Goal: Task Accomplishment & Management: Complete application form

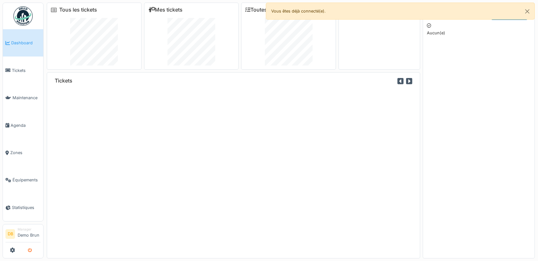
click at [31, 249] on icon "submit" at bounding box center [30, 250] width 4 height 4
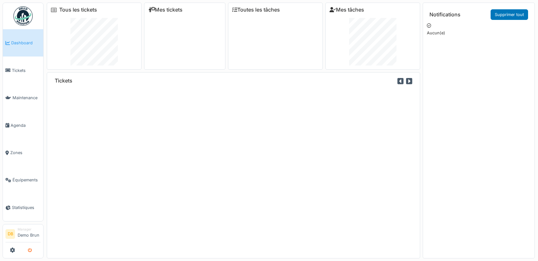
click at [29, 249] on icon "submit" at bounding box center [30, 250] width 4 height 4
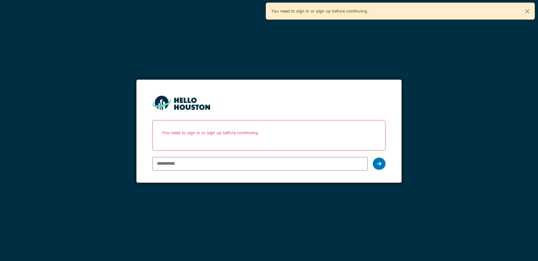
type input "**********"
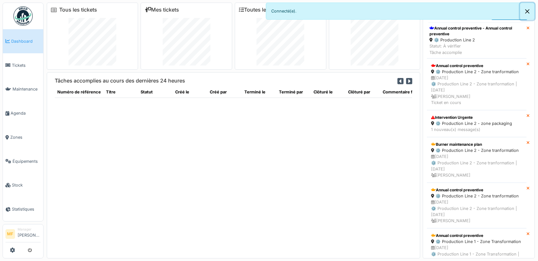
click at [527, 10] on button "Close" at bounding box center [528, 11] width 14 height 17
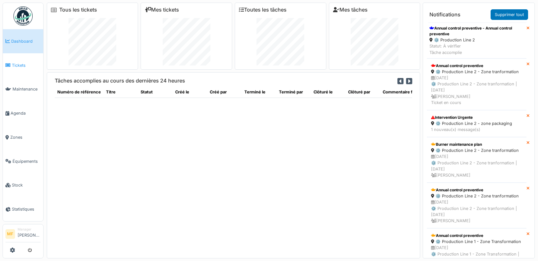
click at [21, 59] on link "Tickets" at bounding box center [23, 65] width 40 height 24
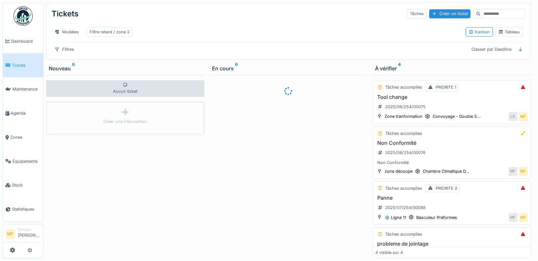
click at [31, 87] on span "Maintenance" at bounding box center [27, 89] width 28 height 6
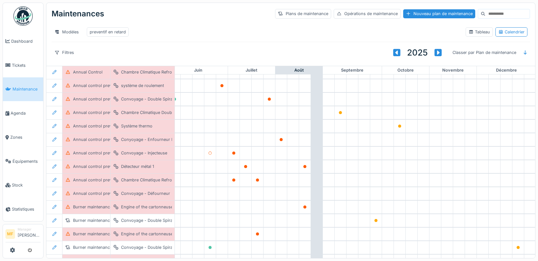
scroll to position [85, 272]
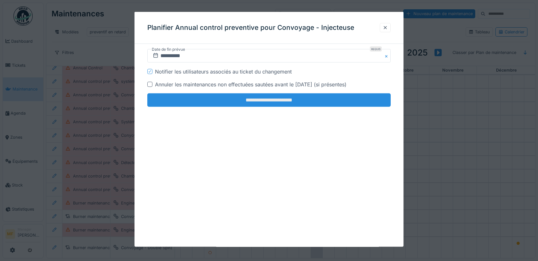
click at [233, 98] on input "**********" at bounding box center [269, 99] width 244 height 13
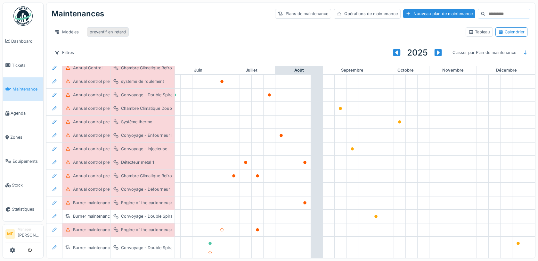
click at [117, 33] on div "preventif en retard" at bounding box center [108, 32] width 36 height 6
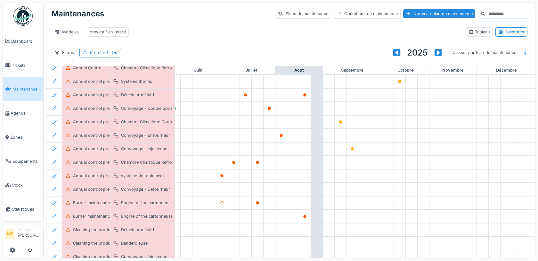
click at [110, 52] on span ": Oui" at bounding box center [113, 52] width 11 height 5
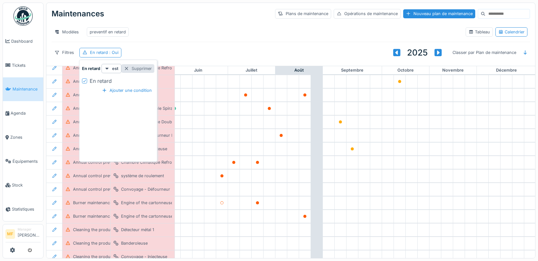
click at [141, 69] on div "Supprimer" at bounding box center [137, 68] width 33 height 9
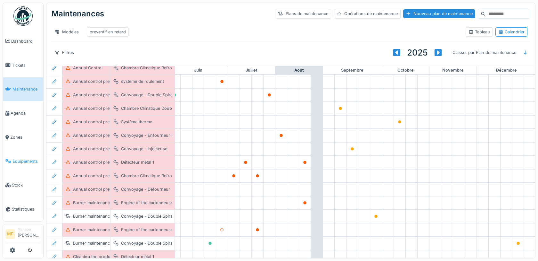
click at [21, 158] on span "Équipements" at bounding box center [27, 161] width 28 height 6
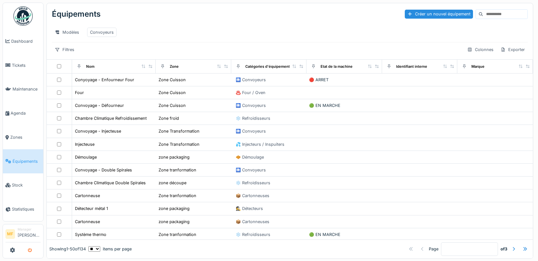
click at [29, 251] on icon "submit" at bounding box center [30, 250] width 4 height 4
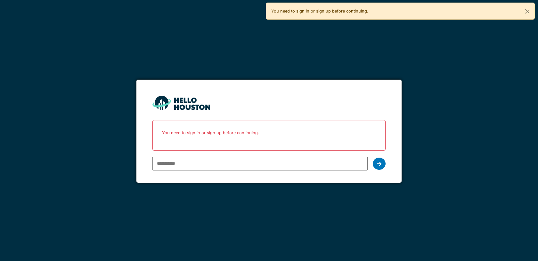
type input "**********"
click at [377, 161] on form "**********" at bounding box center [269, 130] width 265 height 103
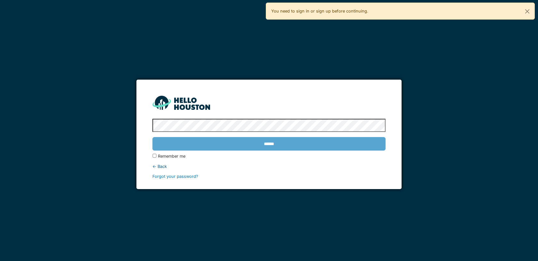
click at [288, 142] on div "******" at bounding box center [269, 143] width 233 height 19
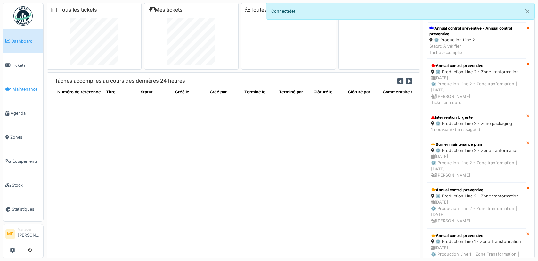
click at [29, 82] on link "Maintenance" at bounding box center [23, 89] width 40 height 24
click at [24, 86] on span "Maintenance" at bounding box center [27, 89] width 28 height 6
click at [20, 158] on span "Équipements" at bounding box center [27, 161] width 28 height 6
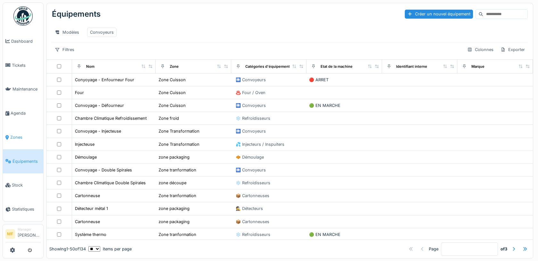
click at [21, 134] on span "Zones" at bounding box center [25, 137] width 30 height 6
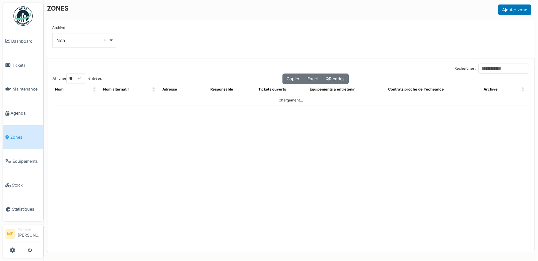
select select "**"
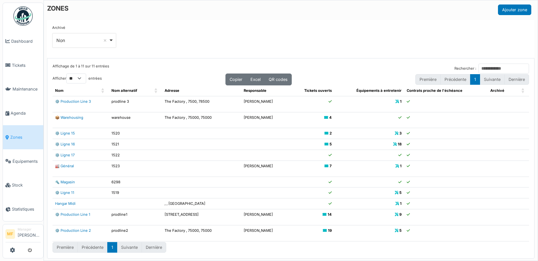
click at [71, 97] on td "⚙️ Production Line 3" at bounding box center [81, 104] width 56 height 16
click at [73, 228] on link "⚙️ Production Line 2" at bounding box center [73, 230] width 36 height 4
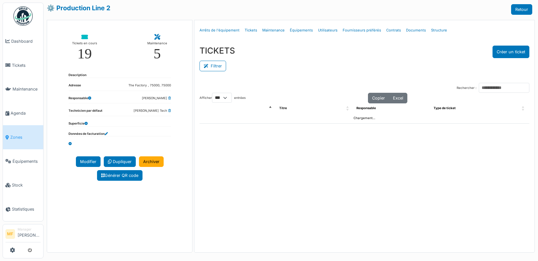
select select "***"
click at [434, 30] on link "Structure" at bounding box center [439, 30] width 21 height 15
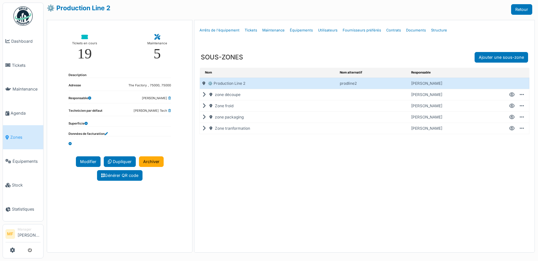
click at [204, 95] on icon at bounding box center [206, 95] width 6 height 0
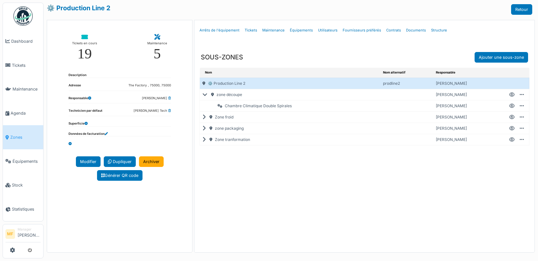
click at [204, 117] on icon at bounding box center [206, 117] width 6 height 0
click at [204, 128] on icon at bounding box center [206, 128] width 6 height 0
click at [204, 145] on div "Zone tranformation" at bounding box center [290, 150] width 181 height 11
click at [204, 173] on icon at bounding box center [206, 173] width 6 height 0
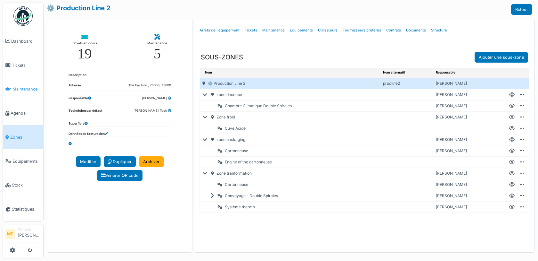
click at [21, 87] on span "Maintenance" at bounding box center [27, 89] width 28 height 6
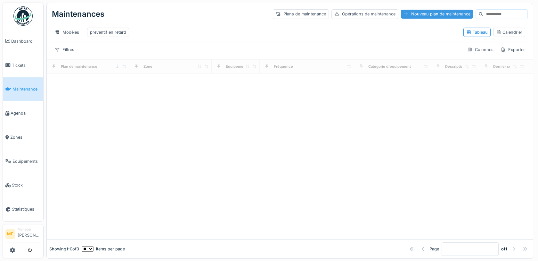
click at [418, 16] on div "Nouveau plan de maintenance" at bounding box center [437, 14] width 72 height 9
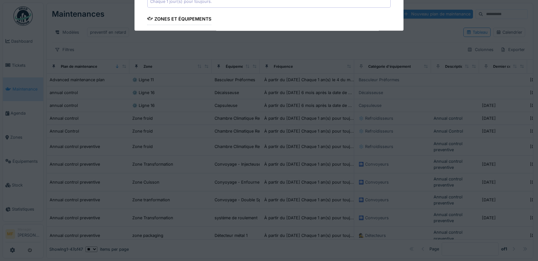
type input "***"
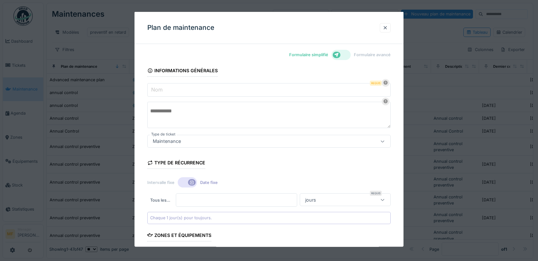
click at [169, 90] on input "Nom" at bounding box center [269, 89] width 244 height 13
click at [263, 60] on div "Formulaire simplifié Formulaire avancé" at bounding box center [269, 55] width 244 height 12
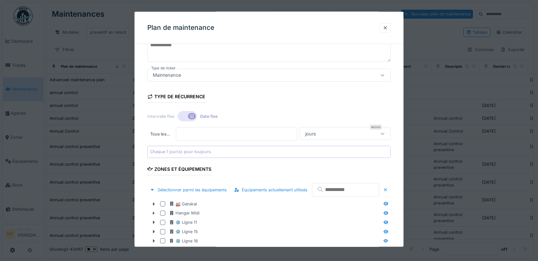
scroll to position [69, 0]
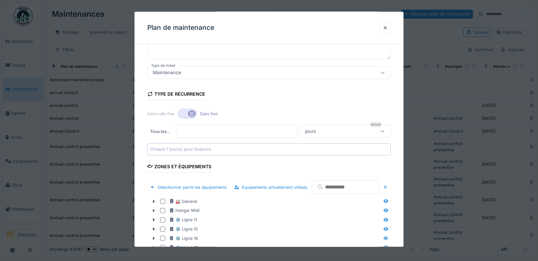
click at [200, 73] on div "Maintenance" at bounding box center [254, 72] width 209 height 7
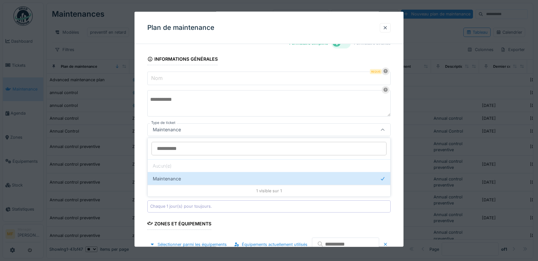
scroll to position [11, 0]
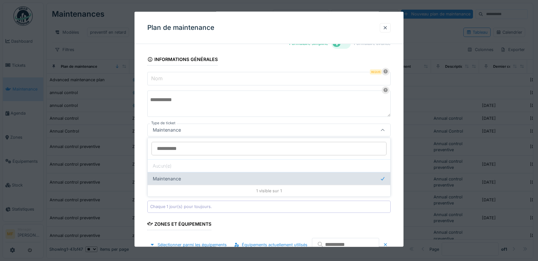
click at [182, 176] on div "Maintenance" at bounding box center [269, 178] width 243 height 13
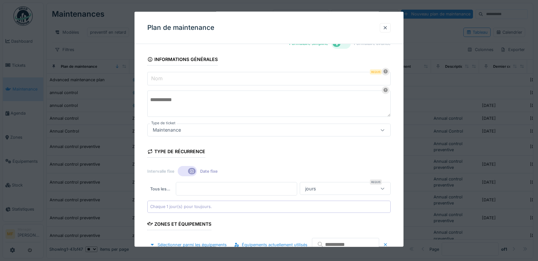
click at [137, 132] on div "Formulaire simplifié Formulaire avancé Informations générales Nom Requis Type d…" at bounding box center [269, 230] width 269 height 384
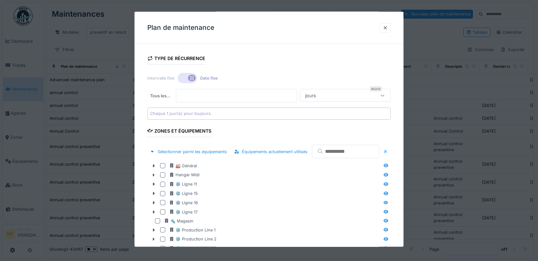
scroll to position [105, 0]
click at [187, 77] on div at bounding box center [187, 77] width 19 height 10
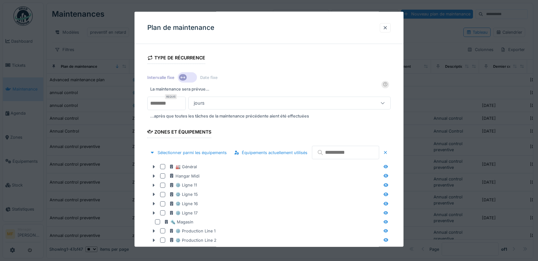
click at [194, 77] on div at bounding box center [187, 77] width 19 height 10
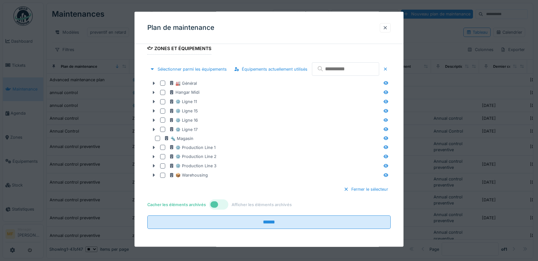
scroll to position [200, 0]
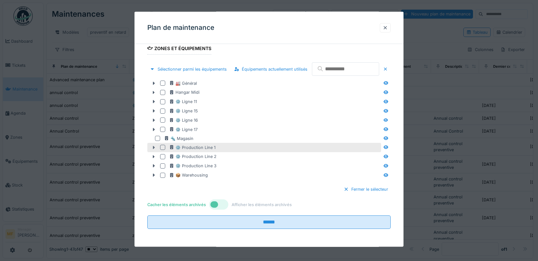
click at [152, 149] on icon at bounding box center [153, 147] width 5 height 4
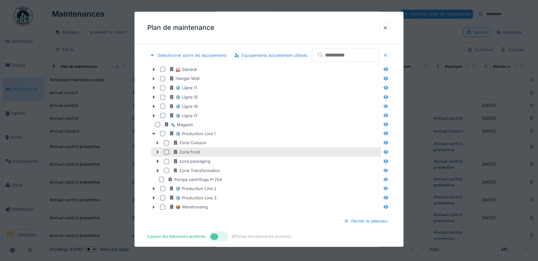
click at [156, 154] on icon at bounding box center [157, 152] width 5 height 4
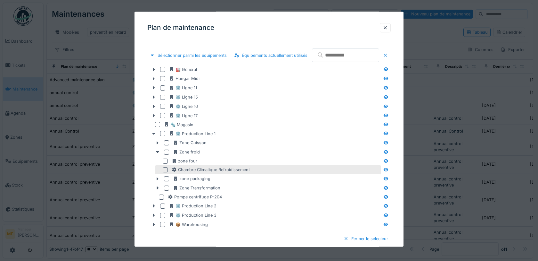
click at [168, 172] on div at bounding box center [165, 169] width 5 height 5
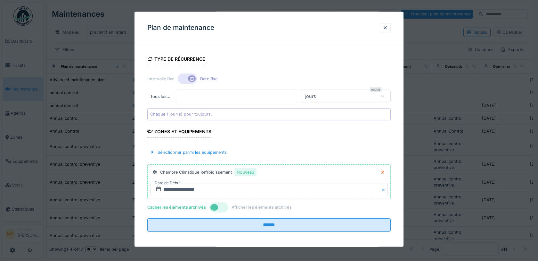
scroll to position [0, 0]
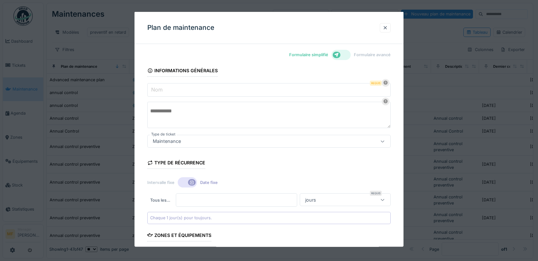
click at [344, 56] on div at bounding box center [341, 55] width 19 height 10
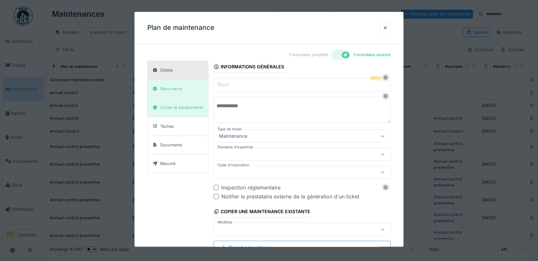
click at [239, 81] on input "Nom" at bounding box center [302, 84] width 177 height 13
click at [257, 47] on div "Plan de maintenance Formulaire simplifié Formulaire avancé Détails Récurrence Z…" at bounding box center [269, 129] width 269 height 235
click at [167, 88] on div "Récurrence" at bounding box center [171, 89] width 22 height 6
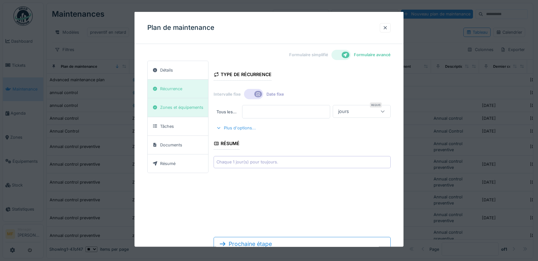
click at [238, 130] on div "Plus d'options..." at bounding box center [236, 127] width 45 height 9
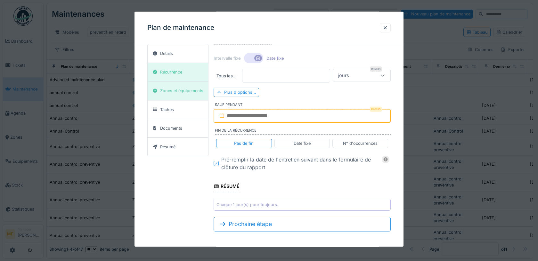
scroll to position [0, 0]
click at [170, 107] on div "Tâches" at bounding box center [167, 109] width 14 height 6
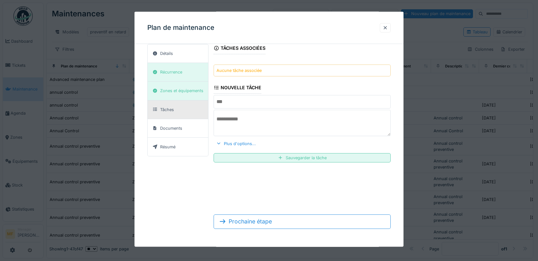
click at [237, 102] on input "text" at bounding box center [302, 101] width 177 height 13
click at [214, 175] on form "Tâches associées Aucune tâche associée Nouvelle tâche Plus d'options... Sauvega…" at bounding box center [302, 136] width 177 height 196
click at [236, 141] on div "Plus d'options..." at bounding box center [236, 143] width 45 height 9
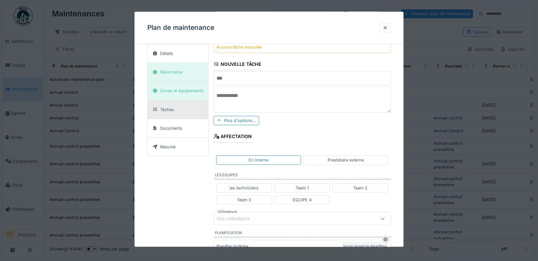
scroll to position [43, 0]
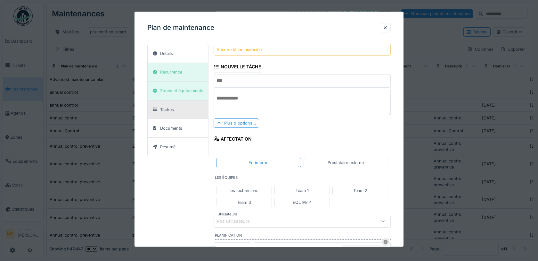
click at [222, 123] on div "Plus d'options..." at bounding box center [237, 122] width 46 height 9
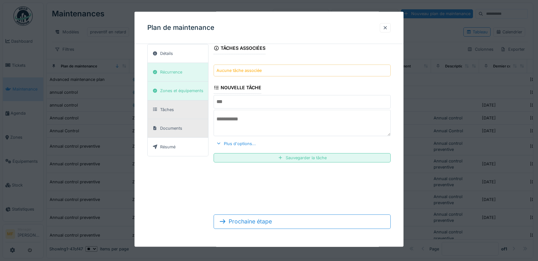
click at [180, 125] on div "Documents" at bounding box center [171, 128] width 22 height 6
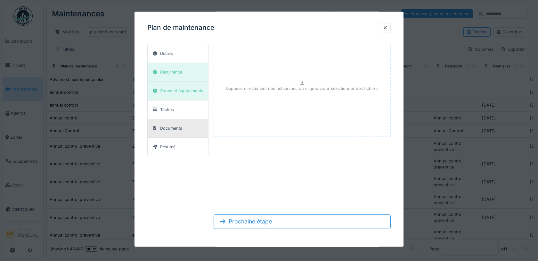
scroll to position [22, 0]
click at [189, 138] on div "Résumé" at bounding box center [178, 147] width 61 height 18
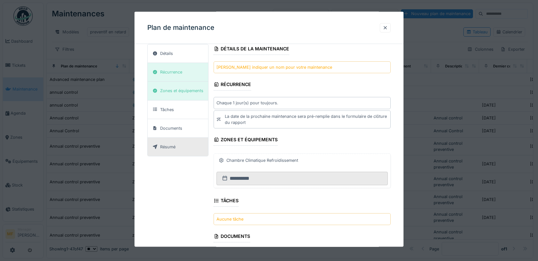
scroll to position [71, 0]
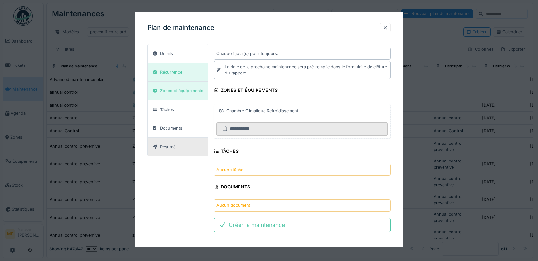
click at [386, 30] on div at bounding box center [385, 27] width 5 height 6
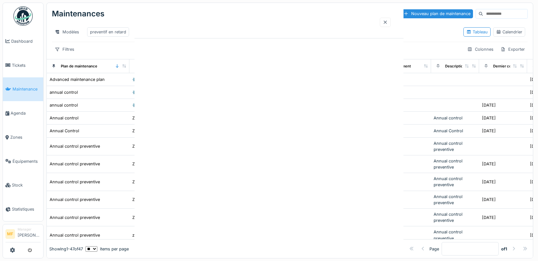
scroll to position [0, 0]
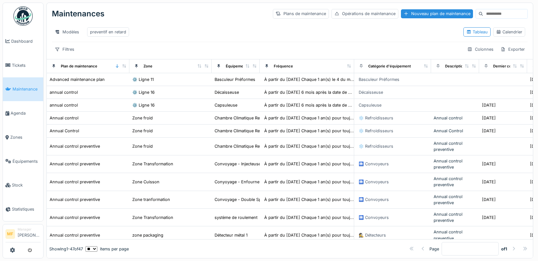
click at [438, 7] on div "Maintenances Plans de maintenance Opérations de maintenance Nouveau plan de mai…" at bounding box center [290, 13] width 476 height 17
click at [431, 15] on div "Nouveau plan de maintenance" at bounding box center [437, 13] width 72 height 9
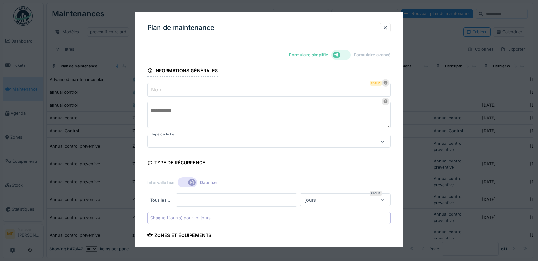
click at [339, 52] on icon at bounding box center [337, 54] width 4 height 4
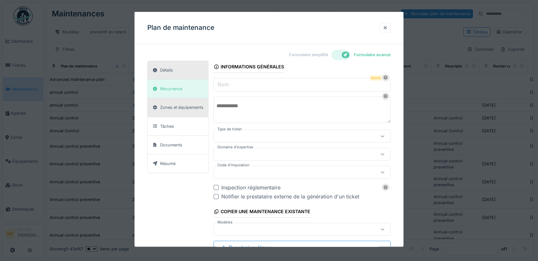
click at [173, 107] on div "Zones et équipements" at bounding box center [181, 107] width 43 height 6
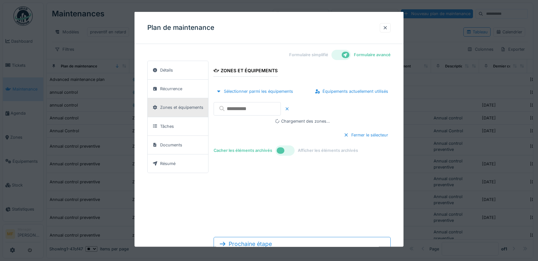
scroll to position [22, 0]
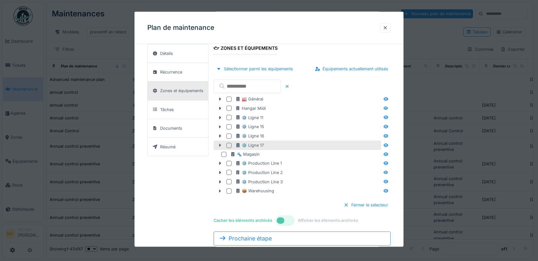
click at [218, 144] on icon at bounding box center [220, 145] width 5 height 4
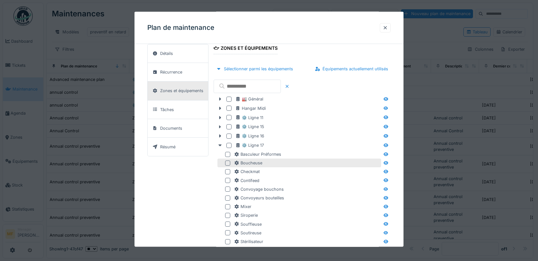
click at [228, 163] on div at bounding box center [227, 162] width 5 height 5
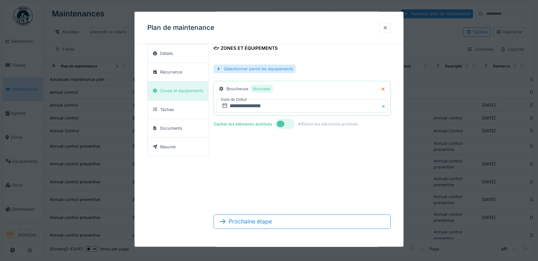
click at [236, 69] on div "Sélectionner parmi les équipements" at bounding box center [255, 68] width 82 height 9
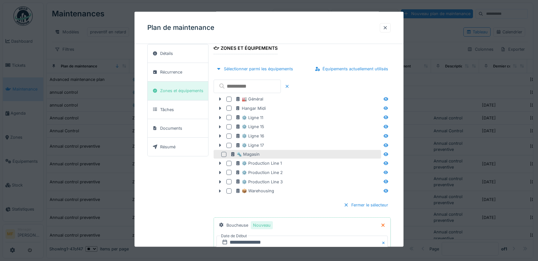
click at [223, 152] on div at bounding box center [223, 153] width 5 height 5
click at [220, 182] on icon at bounding box center [220, 181] width 5 height 4
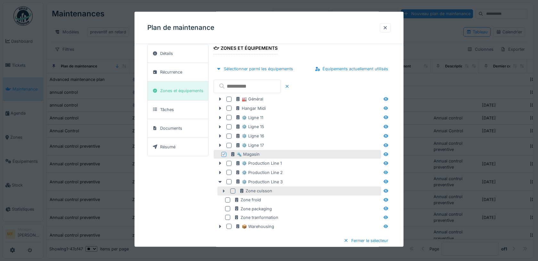
click at [225, 191] on icon at bounding box center [223, 190] width 5 height 4
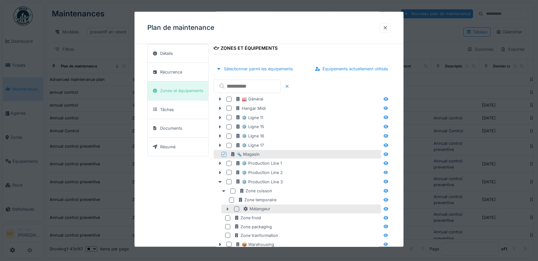
click at [229, 208] on icon at bounding box center [227, 208] width 5 height 4
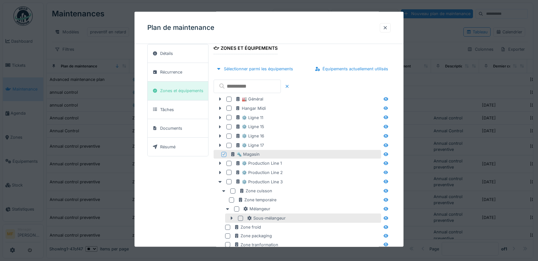
click at [242, 218] on div at bounding box center [240, 217] width 5 height 5
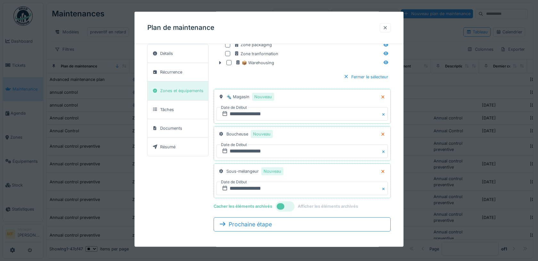
click at [384, 28] on div at bounding box center [385, 27] width 5 height 6
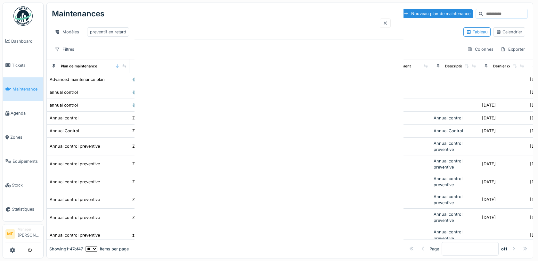
scroll to position [0, 0]
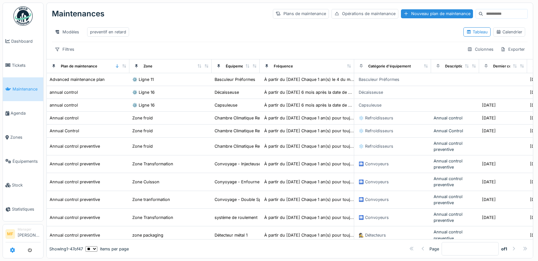
click at [10, 251] on icon at bounding box center [12, 249] width 5 height 5
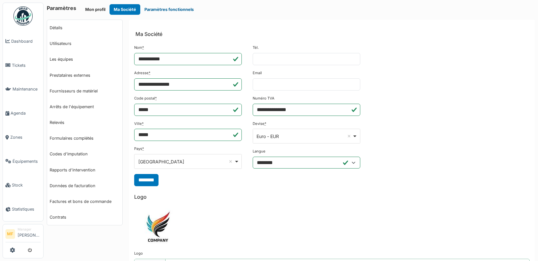
click at [171, 12] on button "Paramètres fonctionnels" at bounding box center [169, 9] width 58 height 11
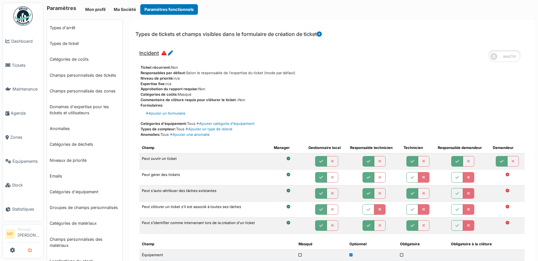
click at [30, 247] on button "submit" at bounding box center [30, 250] width 13 height 11
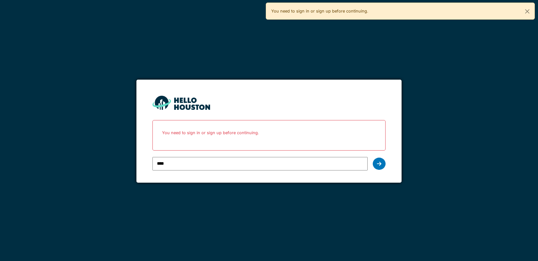
type input "**********"
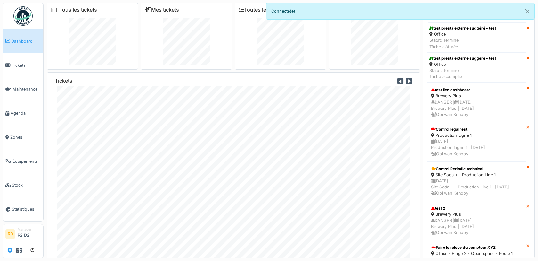
click at [9, 250] on icon at bounding box center [9, 249] width 5 height 5
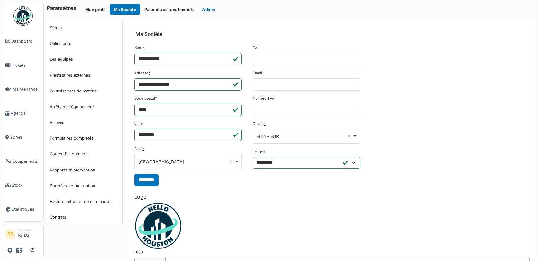
click at [205, 10] on button "Admin" at bounding box center [208, 9] width 21 height 11
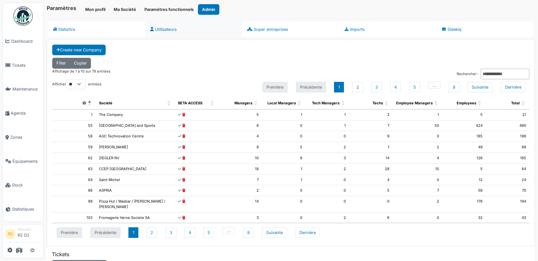
click at [188, 32] on link "Utilisateurs" at bounding box center [193, 29] width 97 height 17
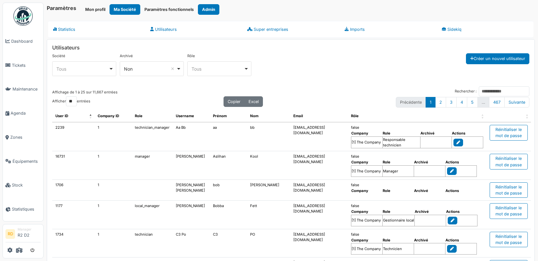
click at [103, 66] on div "Tous Remove item" at bounding box center [82, 68] width 52 height 7
type input "******"
select select "***"
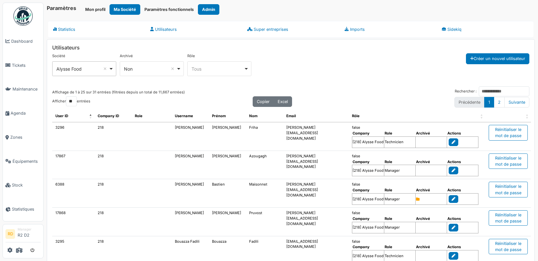
click at [151, 66] on div "Non Remove item" at bounding box center [150, 68] width 52 height 7
click at [210, 76] on div "**********" at bounding box center [151, 67] width 199 height 28
click at [208, 65] on div "Tous Remove item" at bounding box center [218, 68] width 52 height 7
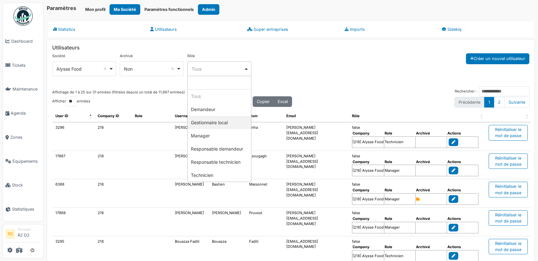
select select "*******"
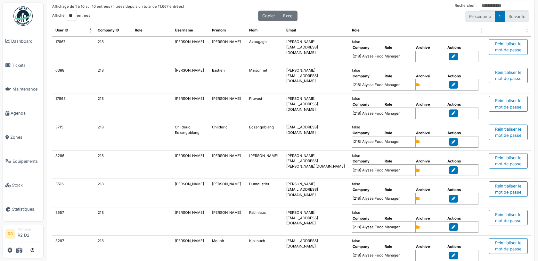
scroll to position [159, 0]
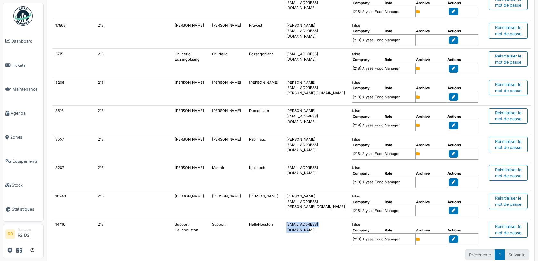
drag, startPoint x: 327, startPoint y: 217, endPoint x: 274, endPoint y: 217, distance: 52.9
click at [283, 219] on td "support+1@hellohouston.io" at bounding box center [316, 233] width 66 height 28
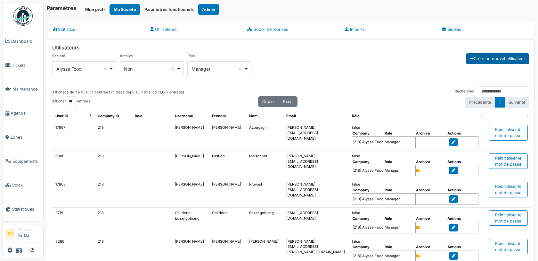
click at [489, 58] on button "Créer un nouvel utilisateur" at bounding box center [497, 58] width 63 height 11
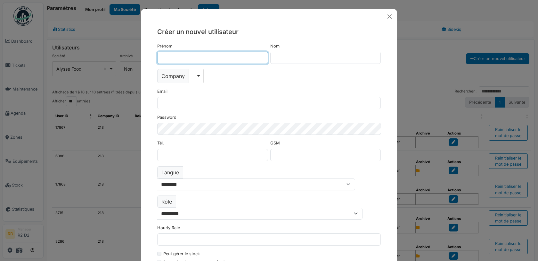
click at [174, 57] on input "Prénom" at bounding box center [212, 58] width 111 height 12
type input "****"
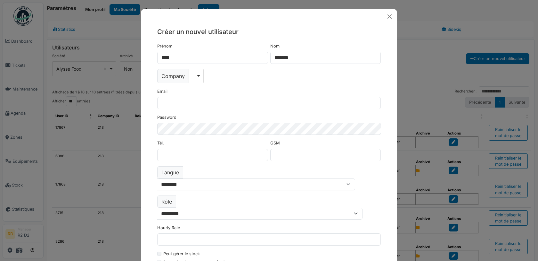
click at [235, 78] on div "Company Remove item 24hStudio Achouffe AGC Technovation Centre Aigremont Air Li…" at bounding box center [269, 76] width 224 height 14
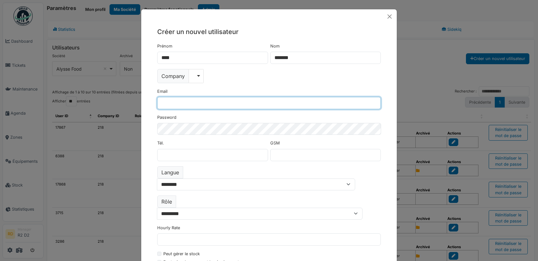
click at [187, 100] on input "Email" at bounding box center [269, 103] width 224 height 12
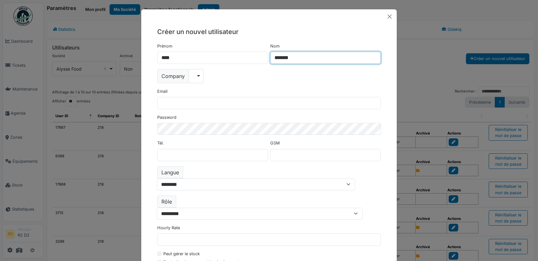
click at [280, 59] on input "*******" at bounding box center [326, 58] width 111 height 12
type input "**********"
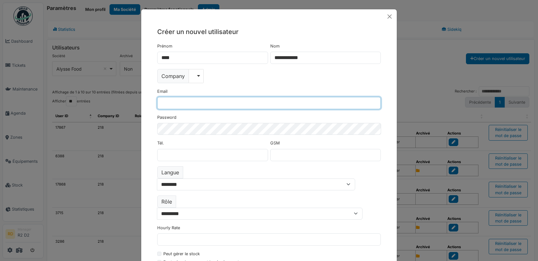
click at [206, 98] on input "Email" at bounding box center [269, 103] width 224 height 12
type input "**********"
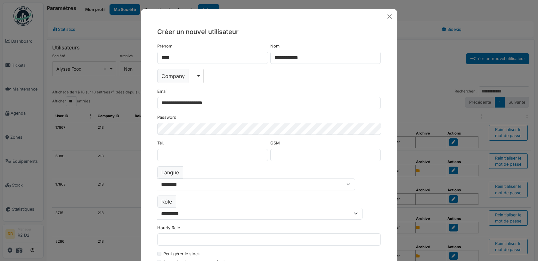
click at [273, 79] on div "Company Remove item 24hStudio Achouffe AGC Technovation Centre Aigremont Air Li…" at bounding box center [269, 76] width 224 height 14
click at [198, 74] on div "Remove item" at bounding box center [197, 75] width 10 height 3
type input "******"
select select "***"
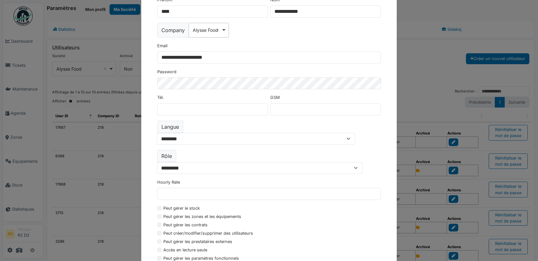
scroll to position [54, 0]
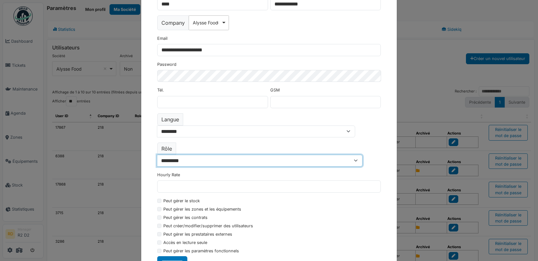
click at [199, 154] on select "**********" at bounding box center [260, 160] width 206 height 12
select select "*******"
click at [175, 154] on select "**********" at bounding box center [260, 160] width 206 height 12
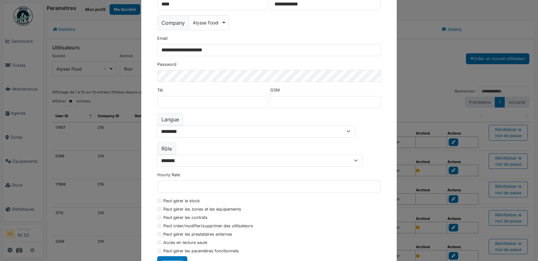
click at [159, 231] on div "Peut gérer les prestataires externes" at bounding box center [269, 235] width 224 height 8
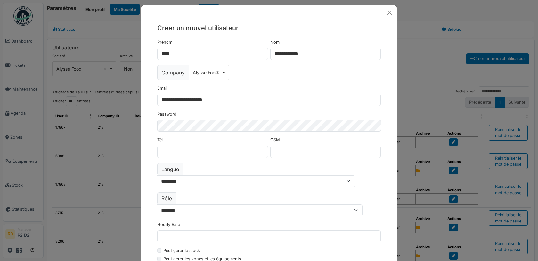
scroll to position [0, 0]
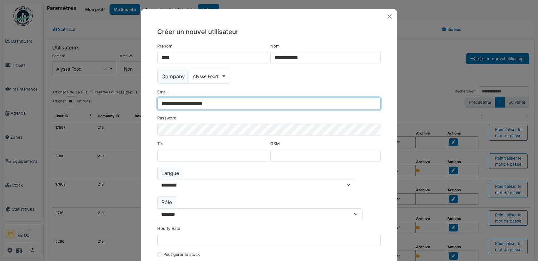
click at [194, 106] on input "**********" at bounding box center [269, 103] width 224 height 12
click at [195, 104] on input "**********" at bounding box center [269, 103] width 224 height 12
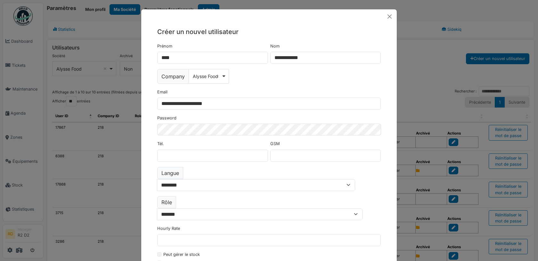
click at [282, 31] on h5 "Créer un nouvel utilisateur" at bounding box center [269, 32] width 224 height 10
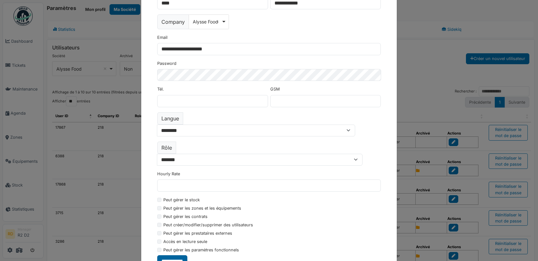
click at [185, 255] on input "**********" at bounding box center [172, 261] width 30 height 12
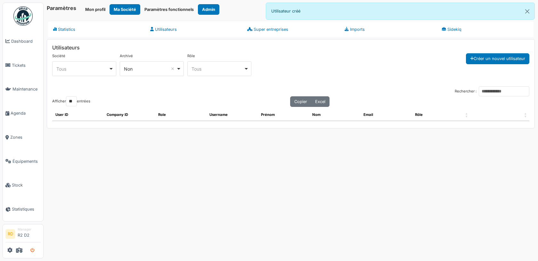
click at [33, 250] on icon "submit" at bounding box center [32, 250] width 4 height 4
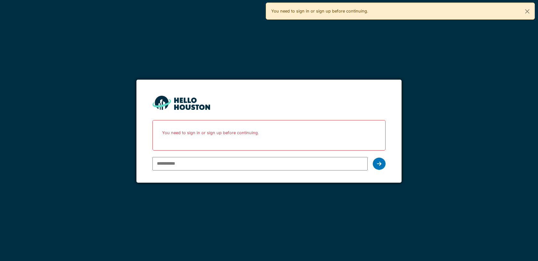
type input "**********"
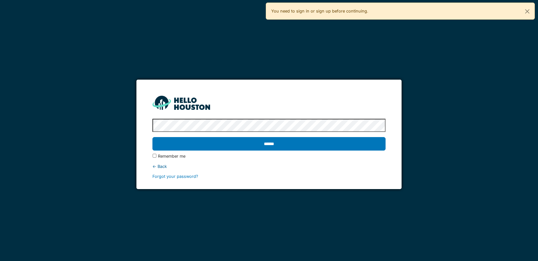
click at [153, 137] on input "******" at bounding box center [269, 143] width 233 height 13
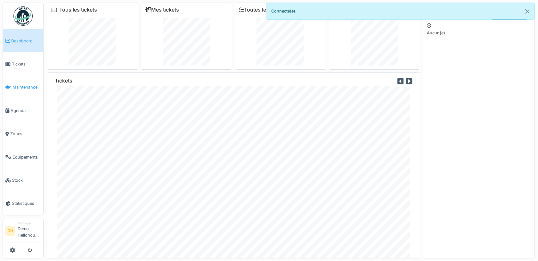
click at [26, 87] on span "Maintenance" at bounding box center [27, 87] width 28 height 6
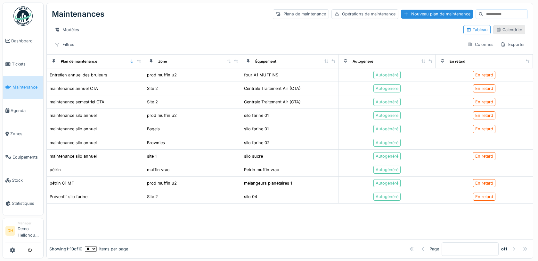
click at [503, 32] on div "Calendrier" at bounding box center [510, 29] width 32 height 9
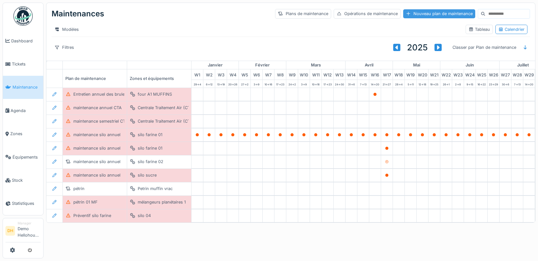
click at [420, 13] on div "Nouveau plan de maintenance" at bounding box center [440, 13] width 72 height 9
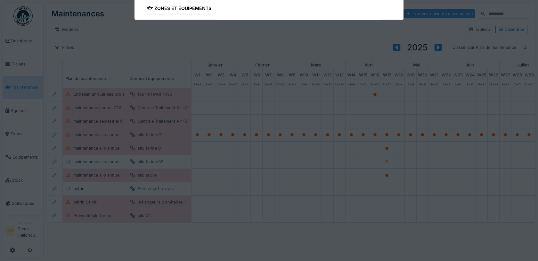
type input "***"
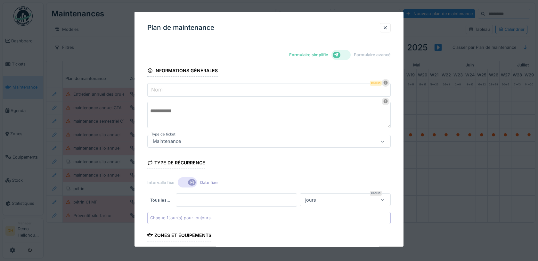
click at [178, 87] on input "Nom" at bounding box center [269, 89] width 244 height 13
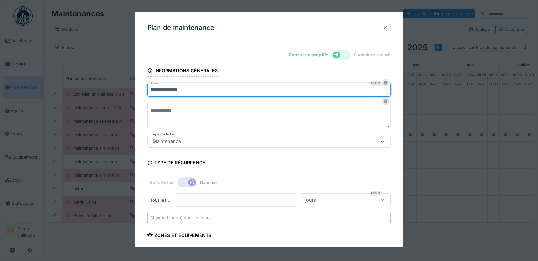
type input "**********"
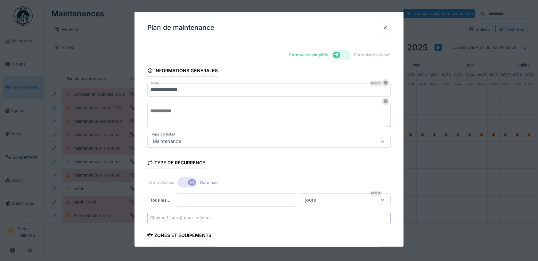
click at [231, 58] on div "Formulaire simplifié Formulaire avancé" at bounding box center [269, 55] width 244 height 12
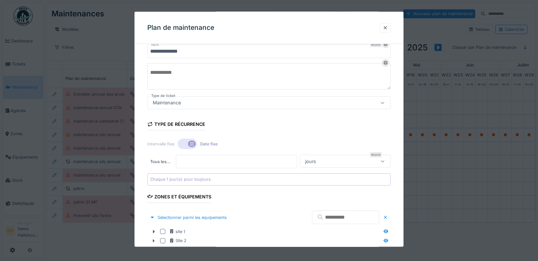
scroll to position [39, 0]
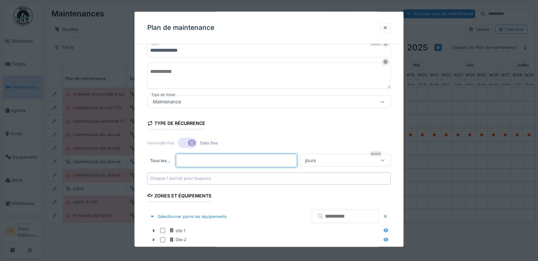
drag, startPoint x: 214, startPoint y: 159, endPoint x: 177, endPoint y: 159, distance: 37.2
click at [177, 159] on input "*" at bounding box center [236, 160] width 121 height 13
click at [367, 159] on div "jours" at bounding box center [339, 159] width 72 height 7
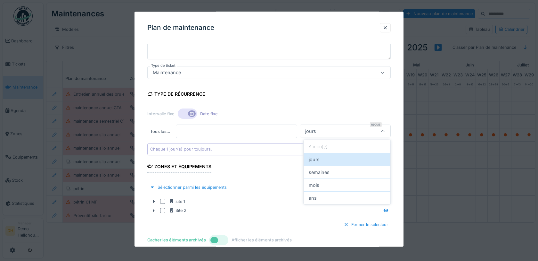
scroll to position [70, 0]
click at [192, 130] on input "*" at bounding box center [236, 129] width 121 height 13
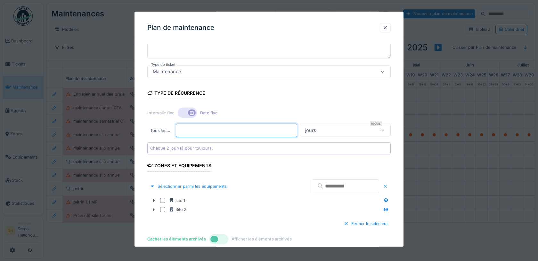
type input "*"
click at [385, 129] on icon at bounding box center [383, 130] width 4 height 2
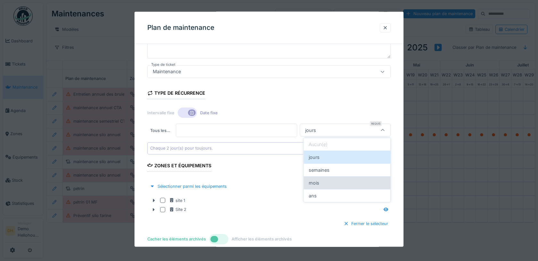
click at [331, 184] on div "mois" at bounding box center [347, 182] width 87 height 13
type input "*******"
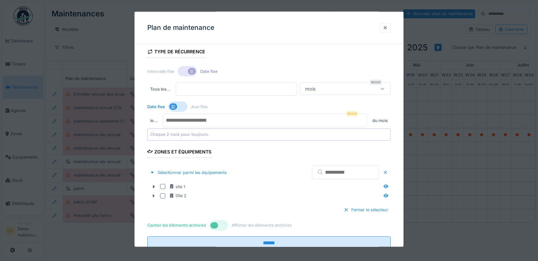
scroll to position [113, 0]
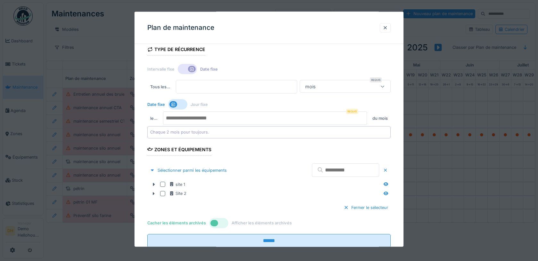
click at [219, 118] on input "number" at bounding box center [265, 117] width 204 height 13
click at [179, 99] on div at bounding box center [177, 104] width 19 height 10
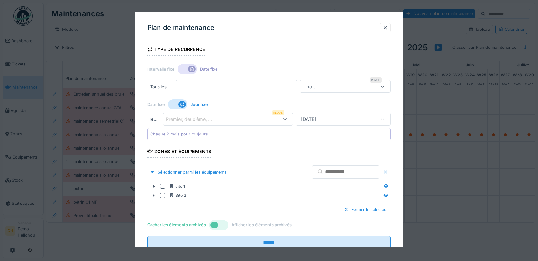
click at [193, 117] on div "Premier, deuxième, ..." at bounding box center [193, 118] width 55 height 7
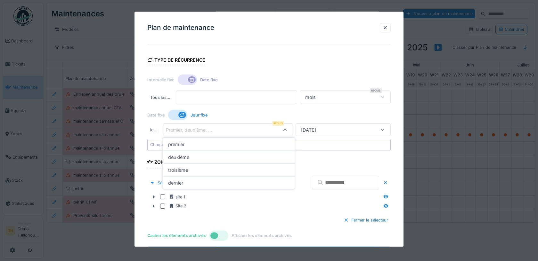
scroll to position [102, 0]
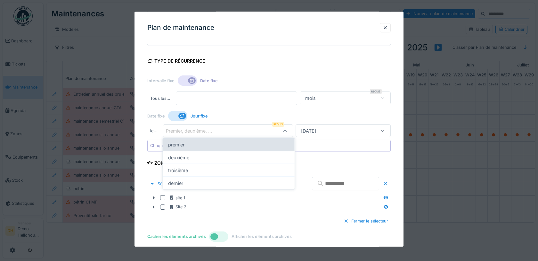
click at [201, 146] on div "premier" at bounding box center [229, 144] width 132 height 13
type input "*"
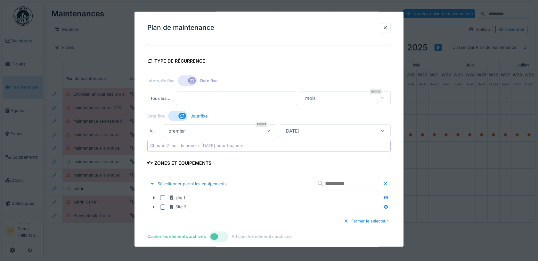
scroll to position [131, 0]
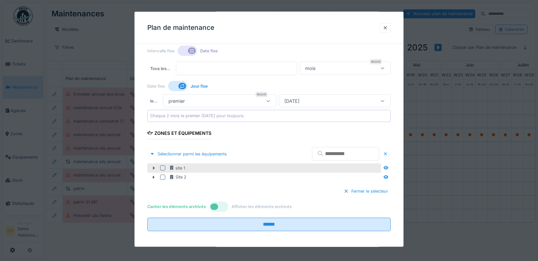
click at [154, 166] on icon at bounding box center [154, 167] width 2 height 3
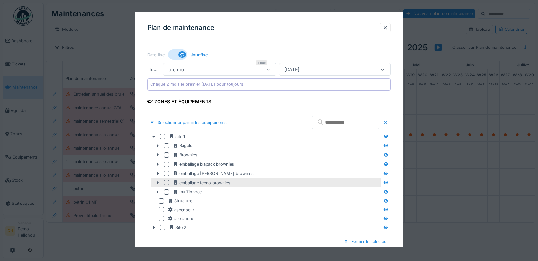
scroll to position [164, 0]
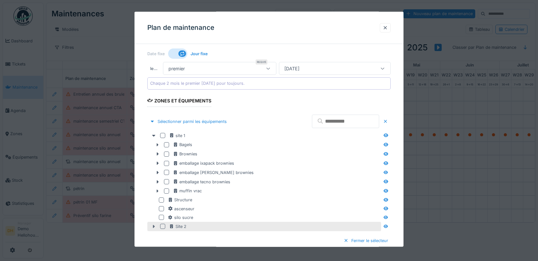
click at [152, 224] on icon at bounding box center [153, 226] width 5 height 4
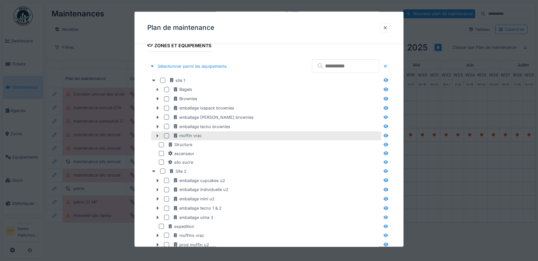
scroll to position [219, 0]
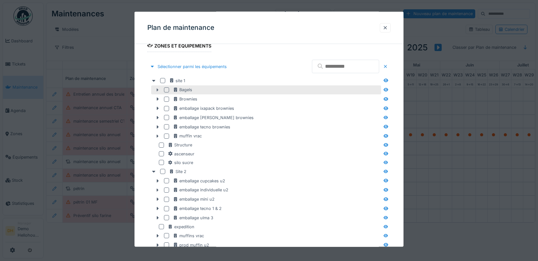
click at [156, 88] on icon at bounding box center [157, 90] width 5 height 4
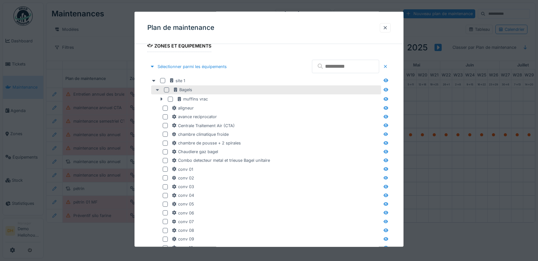
click at [158, 89] on icon at bounding box center [157, 90] width 3 height 2
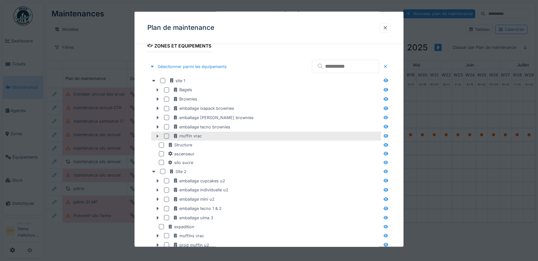
click at [158, 135] on icon at bounding box center [157, 136] width 5 height 4
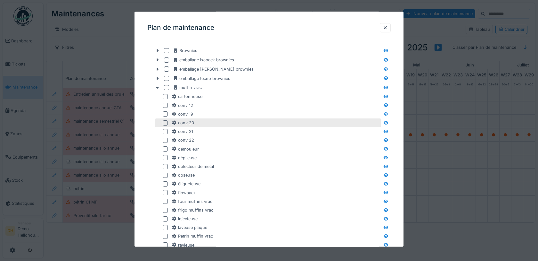
scroll to position [270, 0]
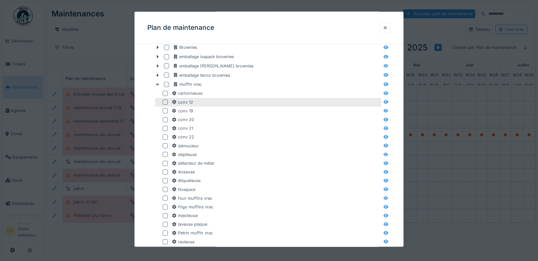
click at [165, 101] on div at bounding box center [165, 101] width 5 height 5
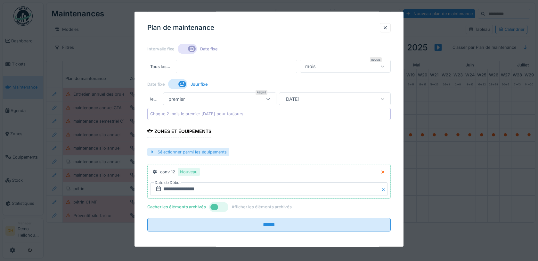
click at [196, 151] on div "Sélectionner parmi les équipements" at bounding box center [188, 151] width 82 height 9
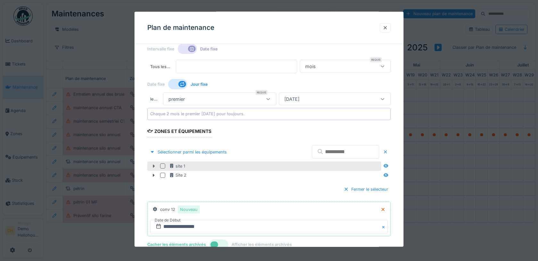
click at [153, 163] on icon at bounding box center [153, 165] width 5 height 4
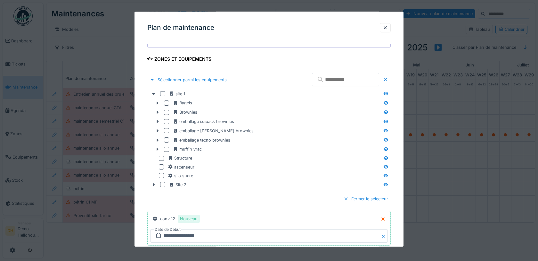
scroll to position [211, 0]
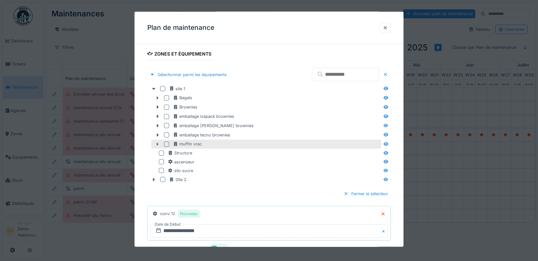
click at [157, 143] on icon at bounding box center [157, 144] width 5 height 4
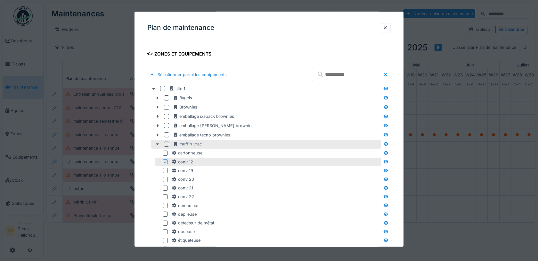
click at [168, 143] on div at bounding box center [166, 143] width 5 height 5
click at [168, 143] on div at bounding box center [167, 144] width 4 height 6
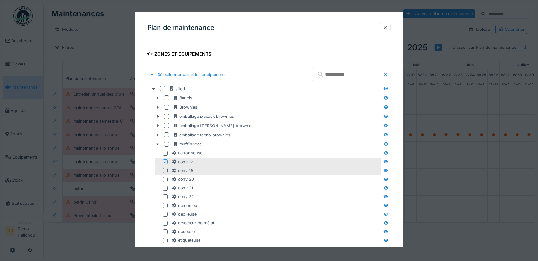
click at [164, 169] on div at bounding box center [165, 170] width 5 height 5
click at [166, 179] on div at bounding box center [165, 178] width 5 height 5
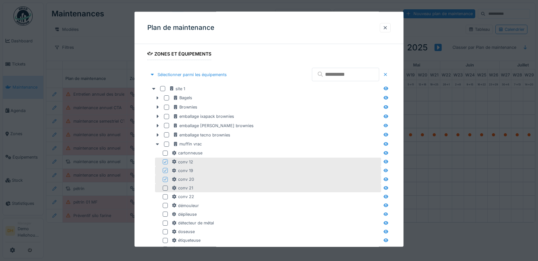
click at [165, 187] on div at bounding box center [165, 187] width 5 height 5
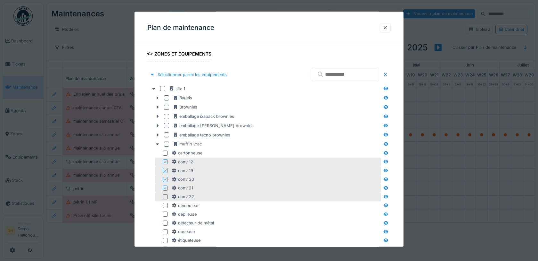
click at [166, 194] on div at bounding box center [165, 196] width 5 height 5
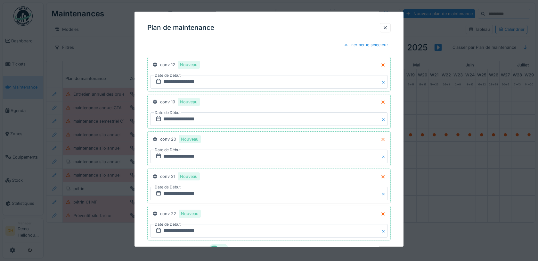
scroll to position [547, 0]
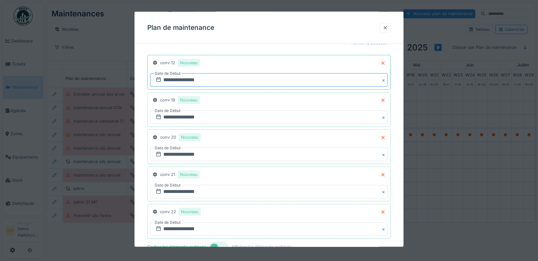
click at [193, 77] on input "**********" at bounding box center [269, 79] width 238 height 13
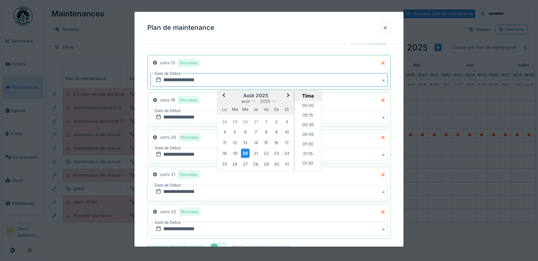
scroll to position [576, 0]
click at [290, 91] on button "Next Month" at bounding box center [289, 96] width 10 height 10
click at [224, 117] on div "1" at bounding box center [224, 121] width 9 height 9
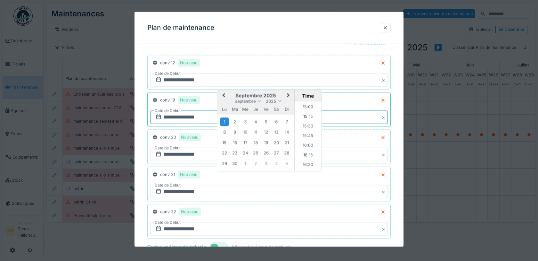
click at [199, 115] on input "**********" at bounding box center [269, 116] width 238 height 13
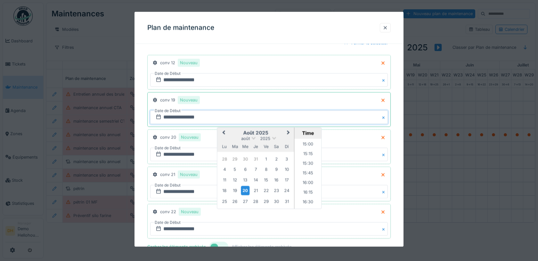
click at [288, 129] on span "Next Month" at bounding box center [288, 133] width 0 height 8
click at [221, 154] on div "1" at bounding box center [224, 158] width 9 height 9
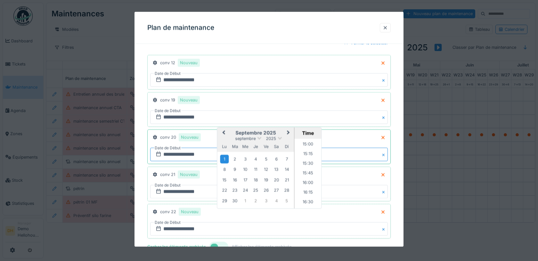
click at [175, 150] on input "**********" at bounding box center [269, 153] width 238 height 13
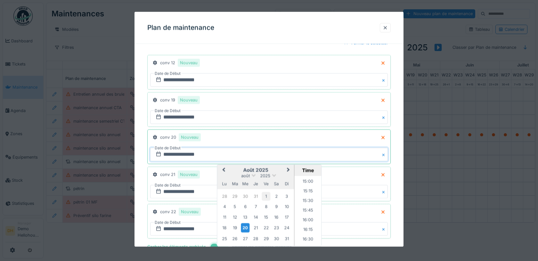
click at [266, 191] on div "1" at bounding box center [266, 195] width 9 height 9
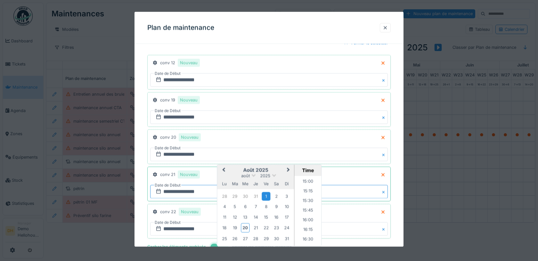
click at [175, 186] on input "**********" at bounding box center [269, 191] width 238 height 13
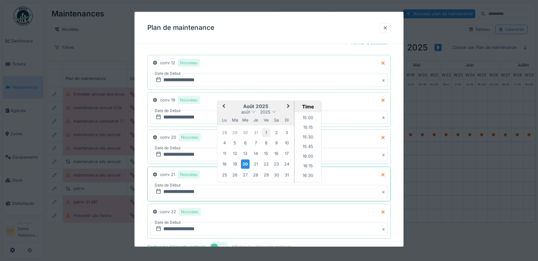
click at [267, 129] on div "1" at bounding box center [266, 132] width 9 height 9
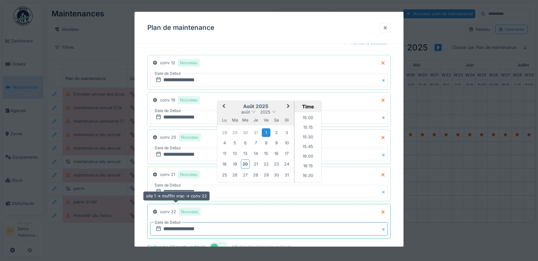
click at [189, 222] on input "**********" at bounding box center [269, 228] width 238 height 13
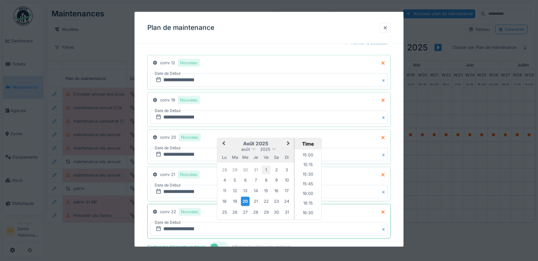
click at [266, 165] on div "1" at bounding box center [266, 169] width 9 height 9
click at [288, 139] on button "Next Month" at bounding box center [289, 143] width 10 height 10
click at [225, 165] on div "1" at bounding box center [224, 169] width 9 height 9
click at [184, 185] on input "**********" at bounding box center [269, 191] width 238 height 13
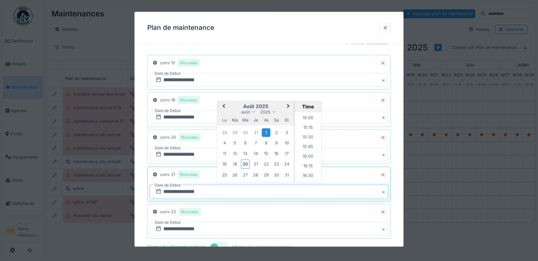
click at [288, 102] on span "Next Month" at bounding box center [288, 106] width 0 height 8
click at [223, 129] on div "1" at bounding box center [224, 132] width 9 height 9
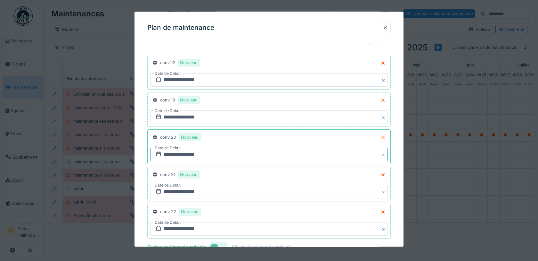
click at [182, 149] on input "**********" at bounding box center [269, 153] width 238 height 13
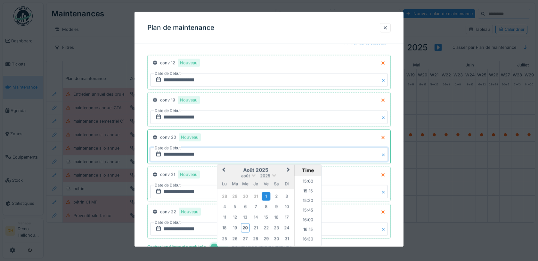
click at [289, 166] on button "Next Month" at bounding box center [289, 170] width 10 height 10
click at [225, 192] on div "1" at bounding box center [224, 195] width 9 height 9
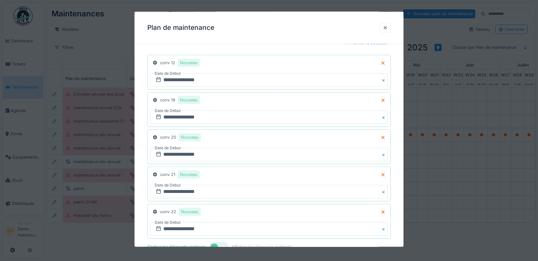
click at [332, 31] on div "Plan de maintenance" at bounding box center [269, 28] width 269 height 32
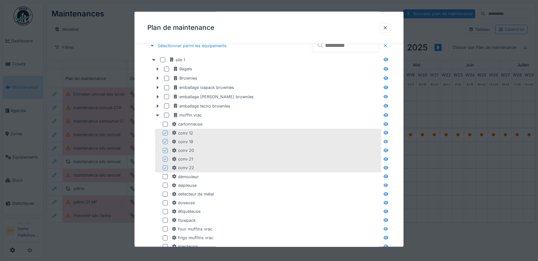
scroll to position [0, 0]
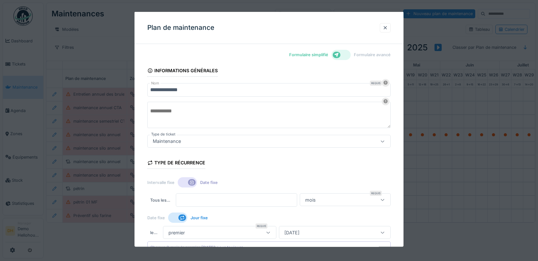
click at [339, 55] on icon at bounding box center [336, 55] width 5 height 4
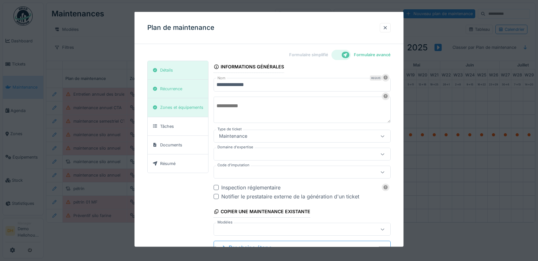
click at [241, 86] on input "**********" at bounding box center [302, 84] width 177 height 13
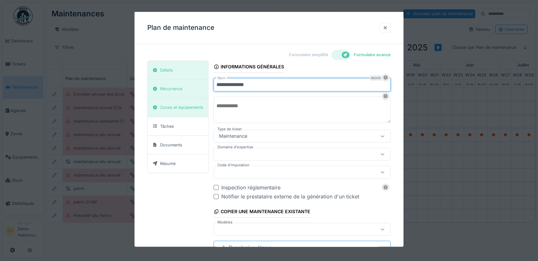
click at [253, 83] on input "**********" at bounding box center [302, 84] width 177 height 13
type input "**********"
click at [177, 87] on div "Récurrence" at bounding box center [171, 89] width 22 height 6
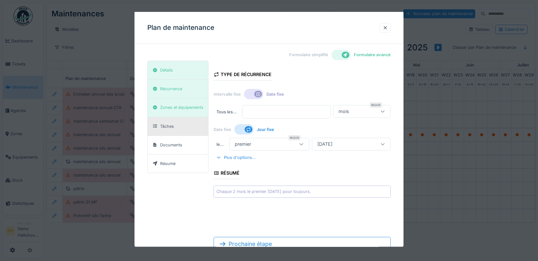
click at [170, 123] on div "Tâches" at bounding box center [167, 126] width 14 height 6
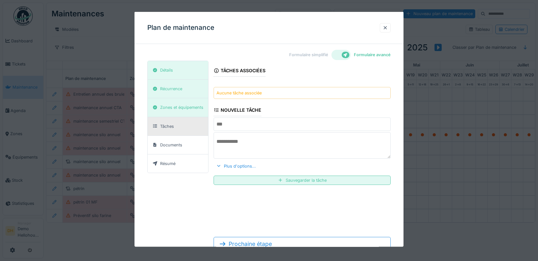
click at [238, 129] on input "text" at bounding box center [302, 123] width 177 height 13
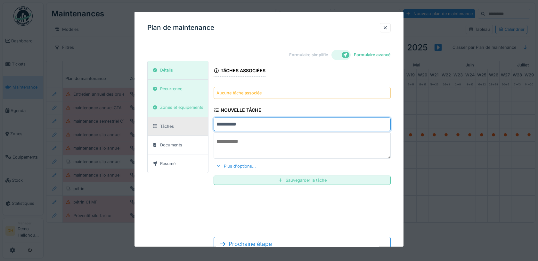
type input "*********"
click at [354, 153] on textarea at bounding box center [302, 145] width 177 height 26
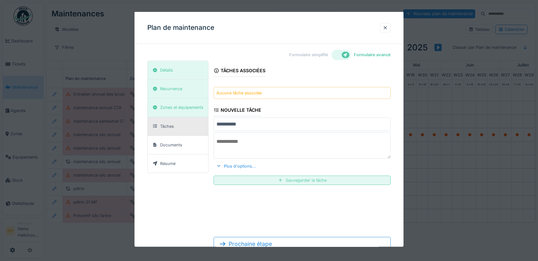
click at [282, 179] on div at bounding box center [280, 180] width 5 height 6
click at [230, 126] on input "text" at bounding box center [302, 123] width 177 height 13
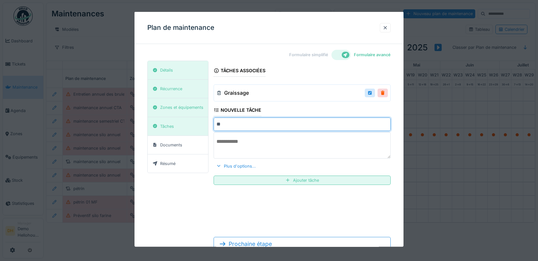
type input "*"
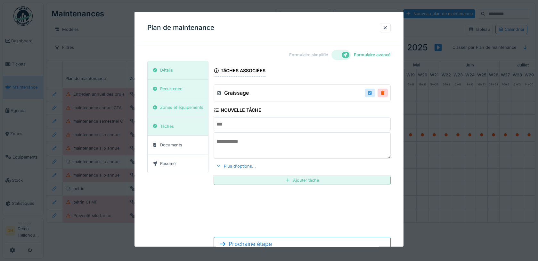
click at [371, 90] on div at bounding box center [370, 93] width 5 height 6
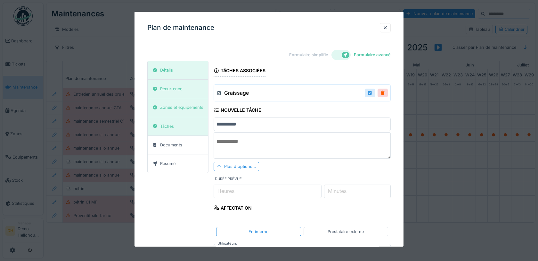
click at [370, 94] on div at bounding box center [370, 93] width 5 height 6
click at [231, 91] on h3 "Graissage" at bounding box center [236, 93] width 25 height 6
click at [383, 91] on div at bounding box center [382, 93] width 5 height 6
click at [379, 93] on div "Remove ?" at bounding box center [372, 92] width 32 height 9
click at [234, 123] on input "*********" at bounding box center [302, 123] width 177 height 13
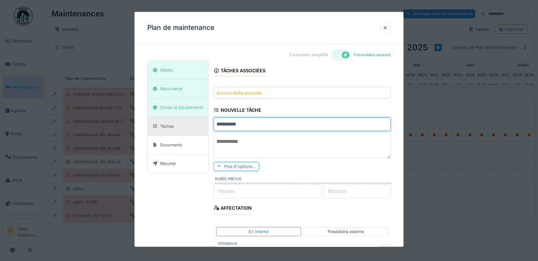
click at [234, 123] on input "*********" at bounding box center [302, 123] width 177 height 13
type input "**********"
click at [288, 107] on div "**********" at bounding box center [302, 211] width 177 height 300
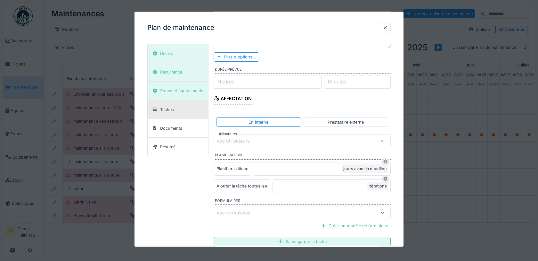
scroll to position [147, 0]
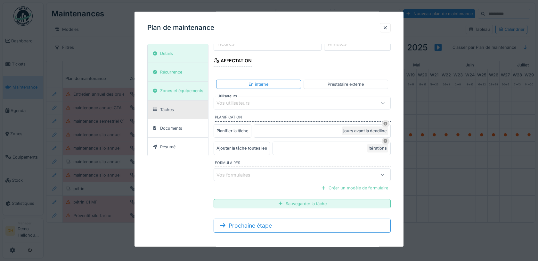
click at [355, 187] on div "Créer un modèle de formulaire" at bounding box center [355, 187] width 72 height 9
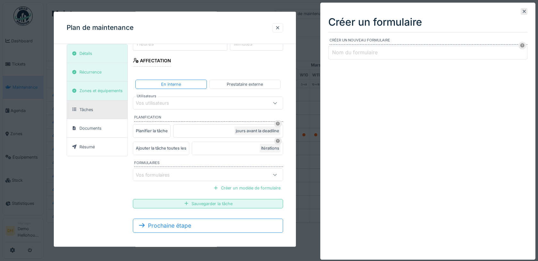
click at [377, 54] on label "Nom du formulaire" at bounding box center [355, 52] width 48 height 8
click at [377, 54] on input "Nom du formulaire" at bounding box center [428, 52] width 199 height 13
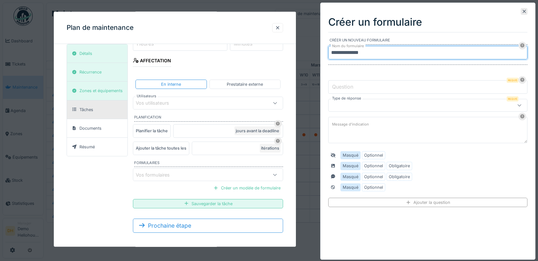
type input "**********"
click at [355, 90] on input "Question" at bounding box center [428, 86] width 199 height 13
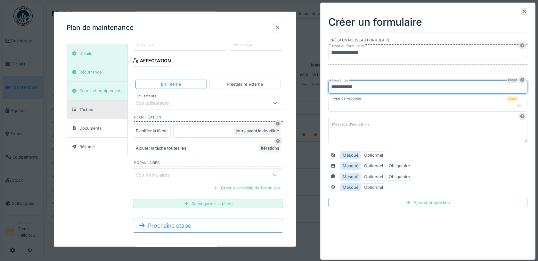
type input "**********"
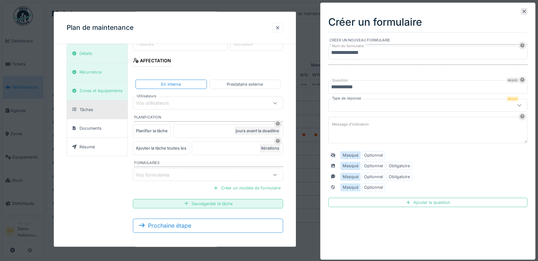
click at [411, 110] on div at bounding box center [428, 105] width 199 height 13
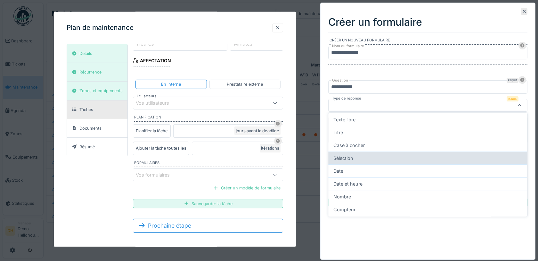
scroll to position [11, 0]
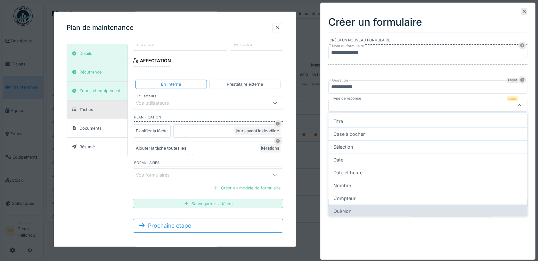
click at [351, 212] on div "Oui/Non" at bounding box center [428, 210] width 199 height 13
type input "******"
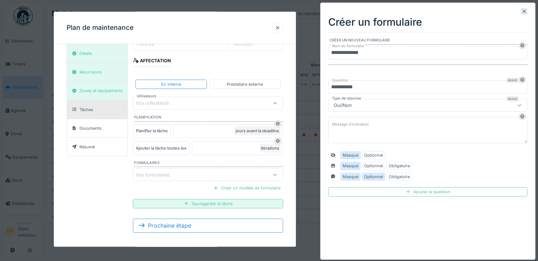
click at [374, 173] on label "Optionnel" at bounding box center [373, 176] width 19 height 6
click at [426, 190] on div "Ajouter la question" at bounding box center [428, 191] width 199 height 9
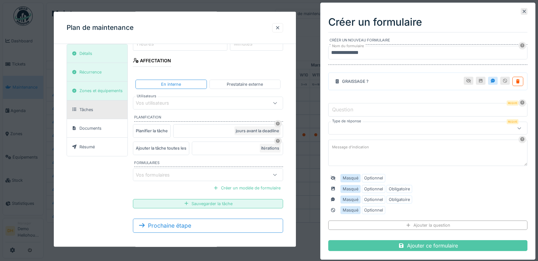
click at [364, 111] on input "Question" at bounding box center [428, 109] width 199 height 13
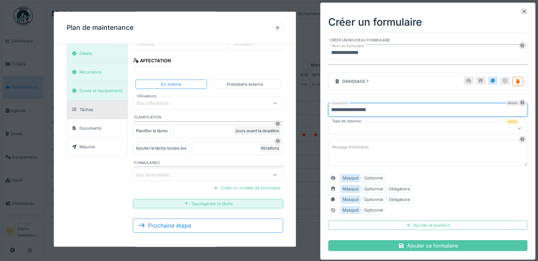
type input "**********"
click at [391, 126] on div at bounding box center [415, 127] width 169 height 7
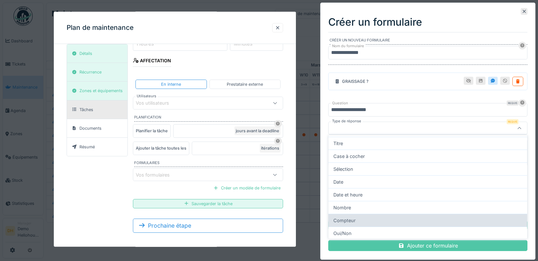
click at [372, 218] on div "Compteur" at bounding box center [428, 219] width 199 height 13
type input "**********"
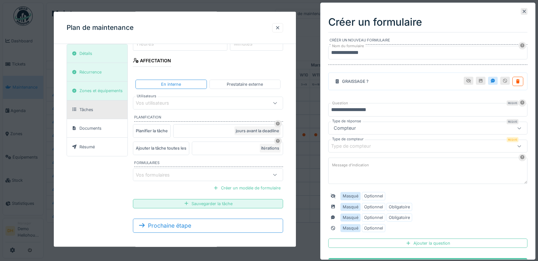
scroll to position [13, 0]
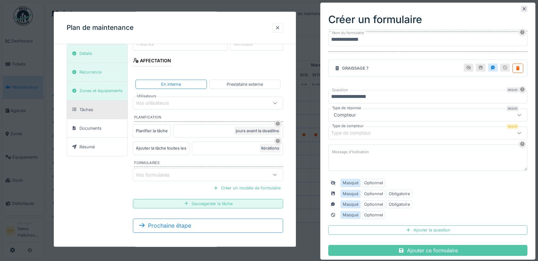
click at [378, 136] on div "Type de compteur" at bounding box center [428, 132] width 199 height 13
click at [387, 105] on form "**********" at bounding box center [428, 139] width 199 height 231
click at [428, 225] on div "Ajouter la question" at bounding box center [428, 229] width 199 height 9
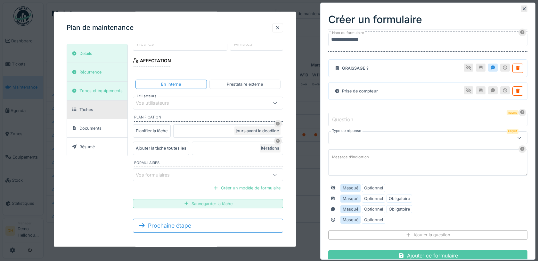
scroll to position [18, 0]
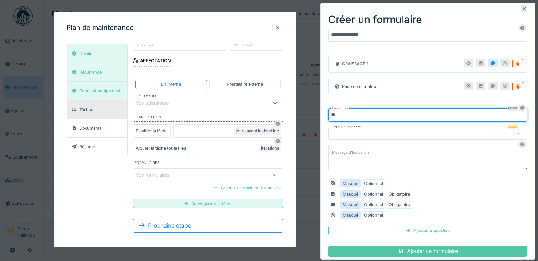
type input "*"
type input "**********"
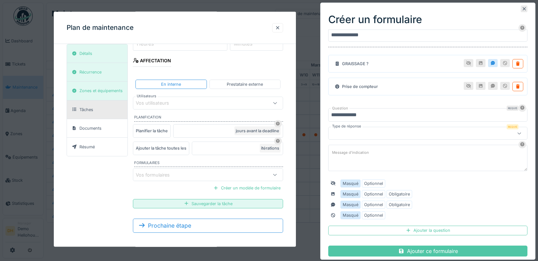
click at [413, 133] on div at bounding box center [415, 132] width 169 height 7
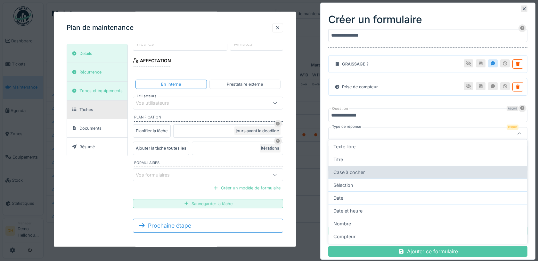
click at [399, 175] on div "Case à cocher" at bounding box center [428, 171] width 199 height 13
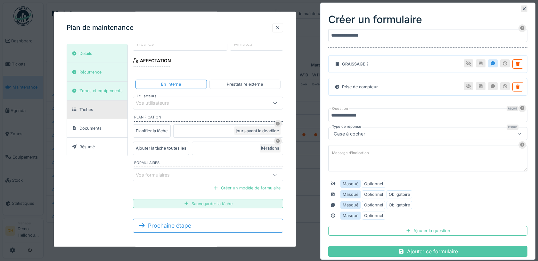
scroll to position [18, 0]
click at [381, 134] on div "Case à cocher" at bounding box center [415, 132] width 169 height 7
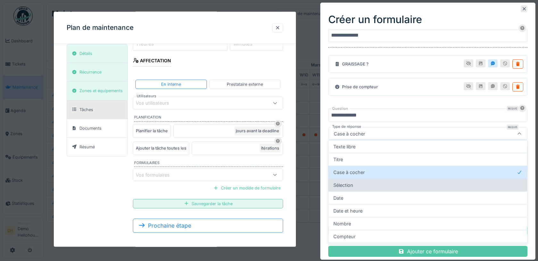
scroll to position [11, 0]
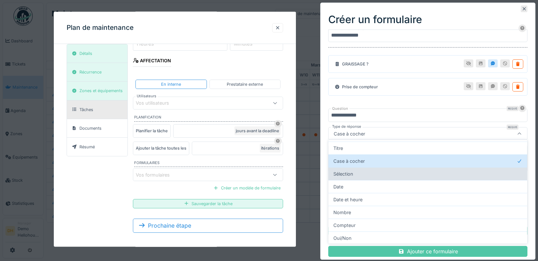
click at [372, 177] on div "Sélection" at bounding box center [428, 173] width 199 height 13
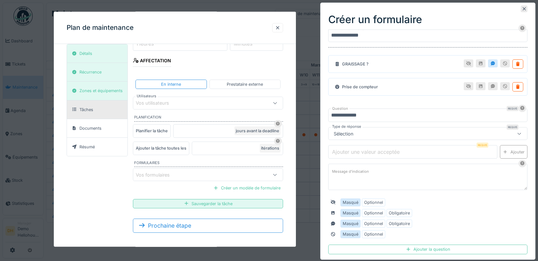
scroll to position [31, 0]
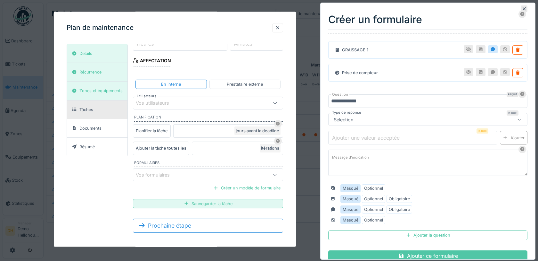
click at [394, 135] on label "Ajouter une valeur acceptée" at bounding box center [366, 138] width 70 height 8
click at [394, 135] on input "Ajouter une valeur acceptée" at bounding box center [413, 137] width 169 height 13
click at [412, 118] on div "Sélection" at bounding box center [415, 119] width 169 height 7
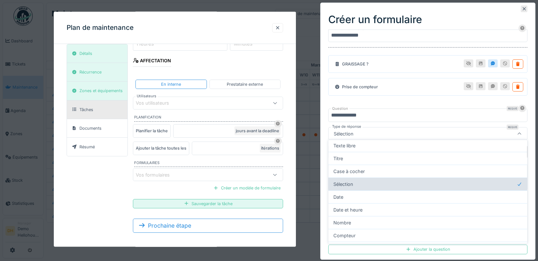
scroll to position [0, 0]
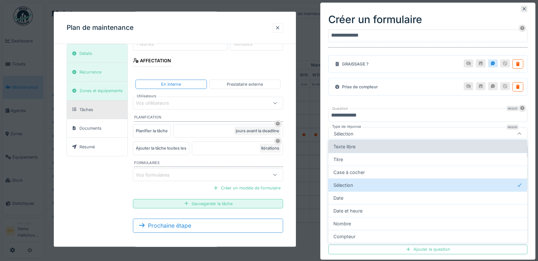
click at [372, 148] on div "Texte libre" at bounding box center [428, 146] width 199 height 13
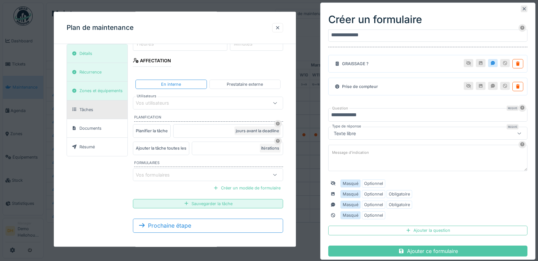
click at [360, 131] on div "Texte libre" at bounding box center [415, 132] width 169 height 7
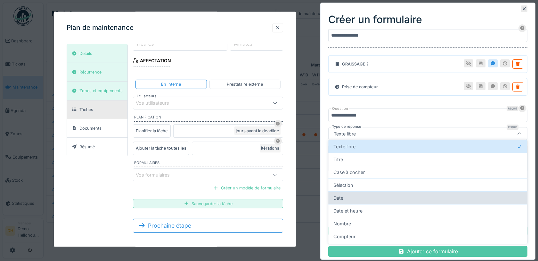
scroll to position [11, 0]
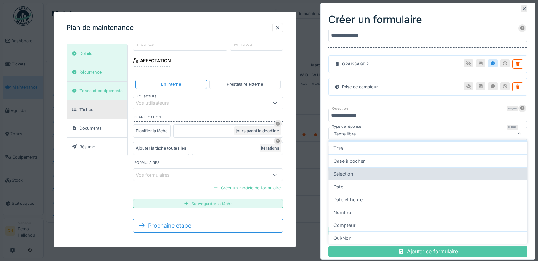
click at [355, 172] on div "Sélection" at bounding box center [428, 173] width 199 height 13
type input "******"
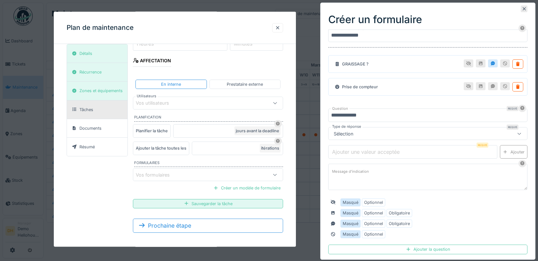
scroll to position [31, 0]
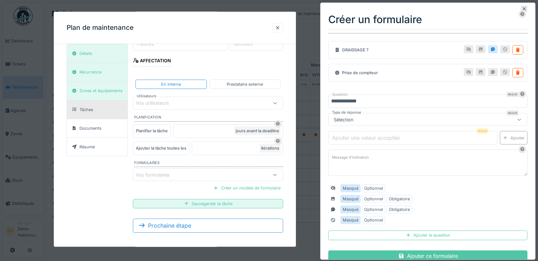
click at [347, 134] on label "Ajouter une valeur acceptée" at bounding box center [366, 138] width 70 height 8
click at [347, 134] on input "Ajouter une valeur acceptée" at bounding box center [413, 137] width 169 height 13
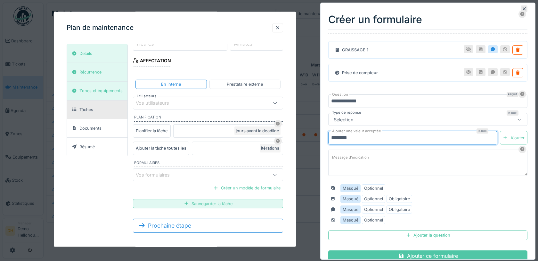
type input "********"
click at [518, 131] on div "Ajouter" at bounding box center [514, 137] width 28 height 13
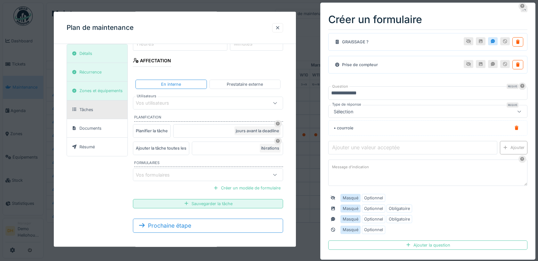
scroll to position [40, 0]
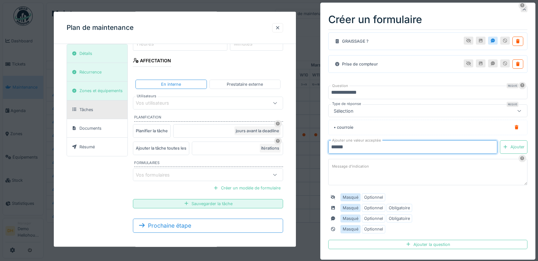
type input "******"
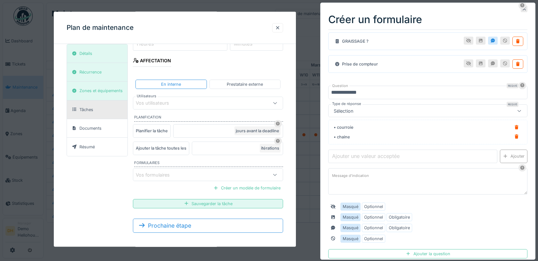
scroll to position [44, 0]
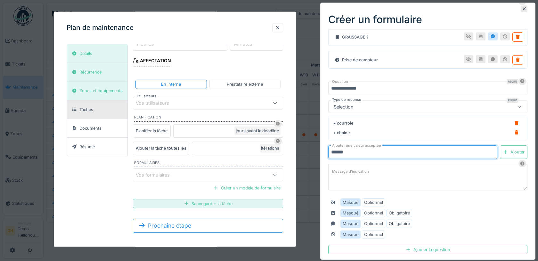
type input "******"
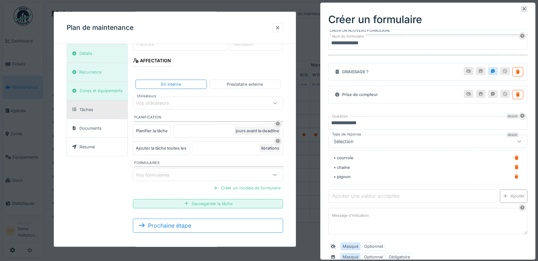
scroll to position [71, 0]
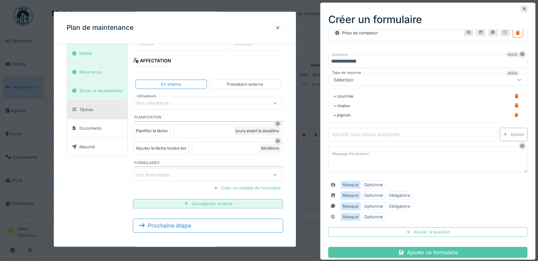
click at [410, 229] on div at bounding box center [408, 232] width 5 height 6
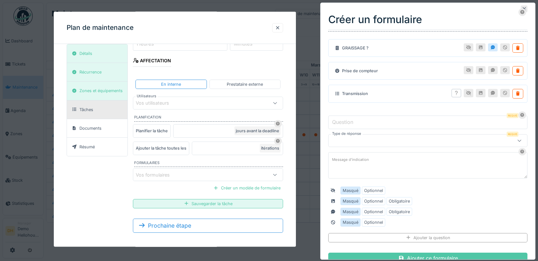
scroll to position [40, 0]
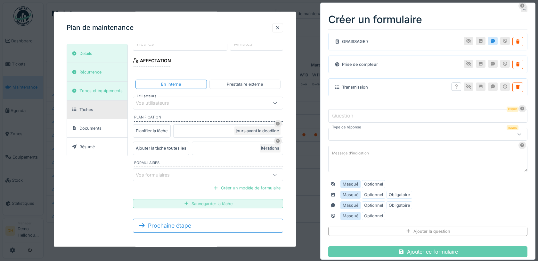
click at [430, 247] on div "Ajouter ce formulaire" at bounding box center [428, 251] width 199 height 11
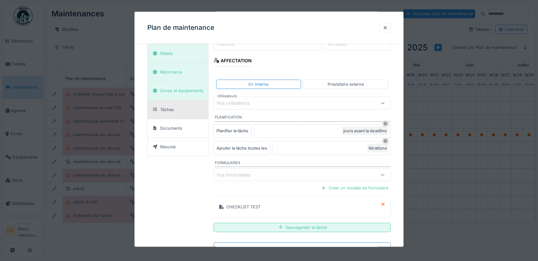
scroll to position [171, 0]
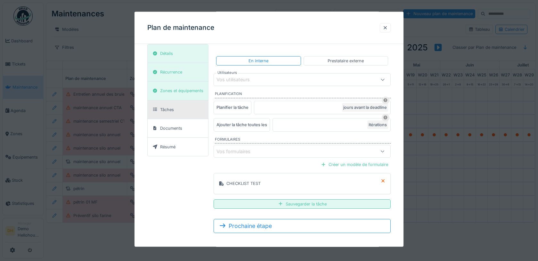
click at [243, 180] on div "CHECKLIST TEST" at bounding box center [244, 183] width 34 height 6
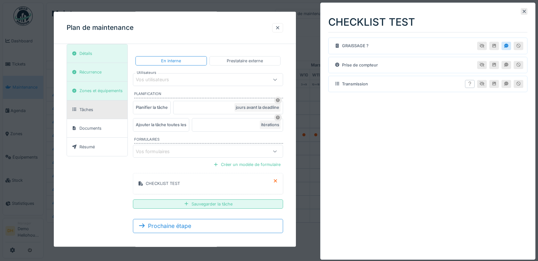
click at [525, 15] on div "CHECKLIST TEST" at bounding box center [428, 18] width 199 height 27
click at [525, 12] on icon at bounding box center [524, 11] width 5 height 4
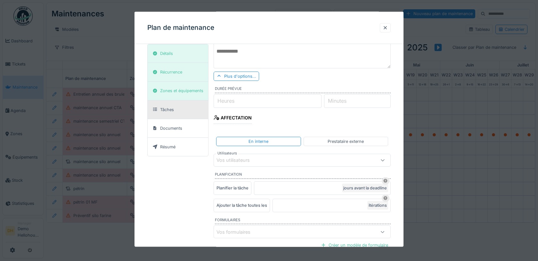
scroll to position [93, 0]
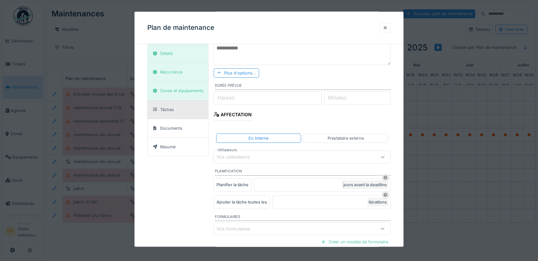
click at [310, 153] on div "Vos utilisateurs" at bounding box center [291, 156] width 149 height 7
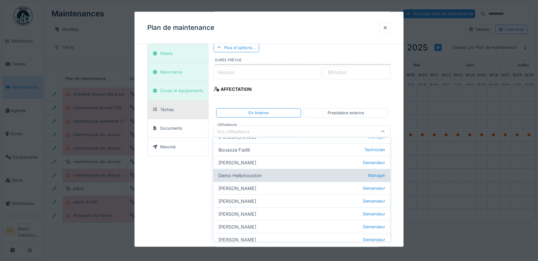
scroll to position [0, 0]
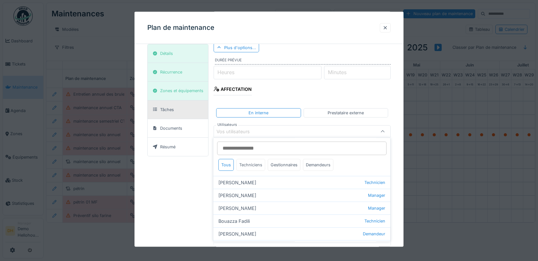
click at [251, 161] on div "Techniciens" at bounding box center [251, 165] width 29 height 12
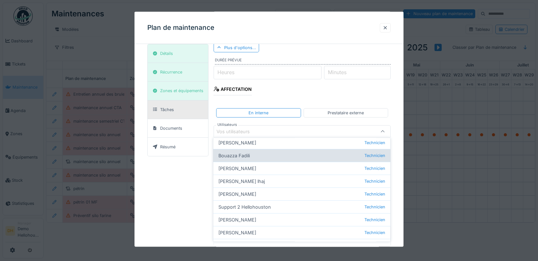
scroll to position [41, 0]
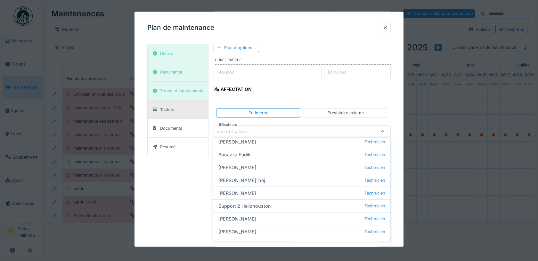
click at [349, 91] on div "**********" at bounding box center [302, 103] width 177 height 323
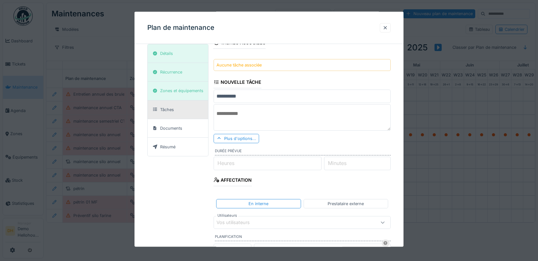
scroll to position [0, 0]
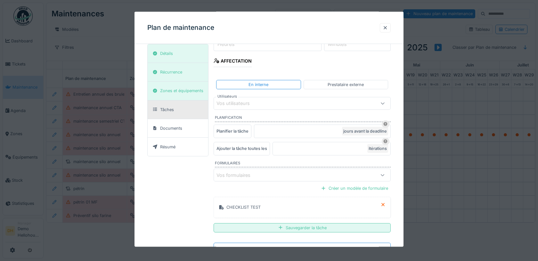
click at [327, 171] on div "Vos formulaires" at bounding box center [291, 174] width 149 height 7
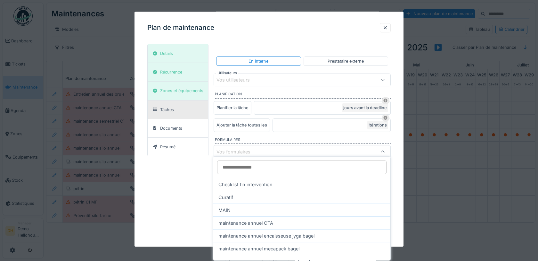
scroll to position [171, 0]
click at [182, 199] on div "**********" at bounding box center [269, 64] width 244 height 348
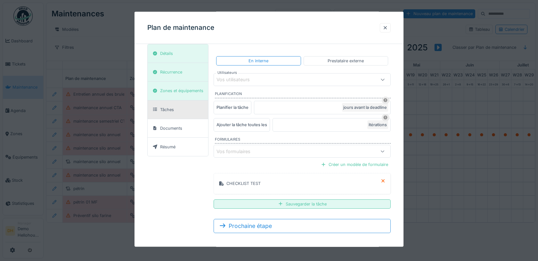
click at [330, 149] on div "Vos formulaires" at bounding box center [291, 150] width 149 height 7
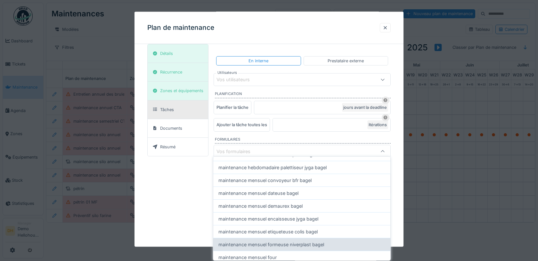
scroll to position [138, 0]
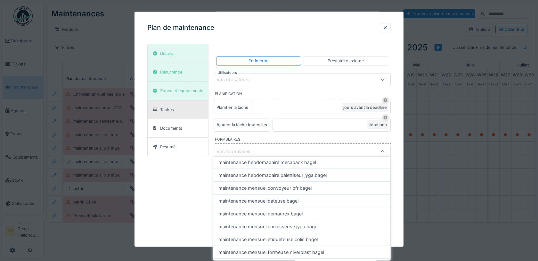
click at [187, 180] on div "**********" at bounding box center [269, 64] width 244 height 348
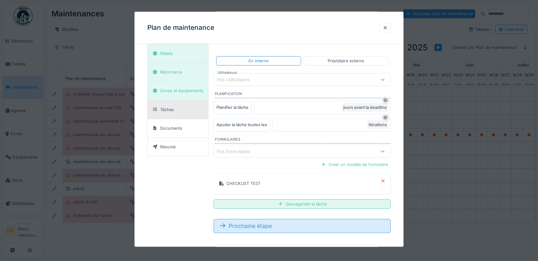
click at [271, 221] on div "Prochaine étape" at bounding box center [302, 225] width 177 height 14
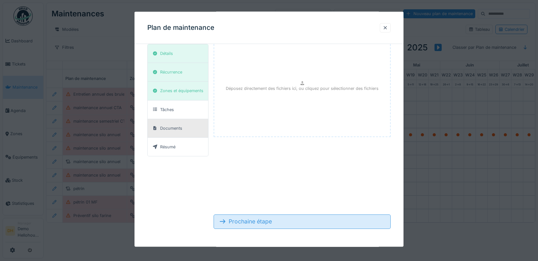
scroll to position [22, 0]
click at [271, 221] on div "Prochaine étape" at bounding box center [302, 221] width 177 height 14
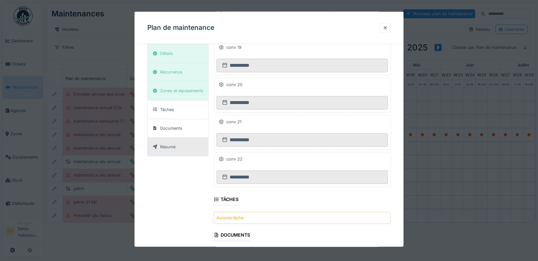
scroll to position [216, 0]
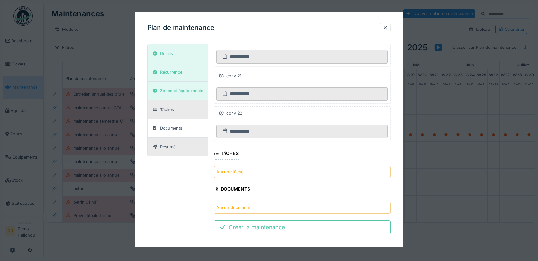
click at [170, 107] on div "Tâches" at bounding box center [167, 109] width 14 height 6
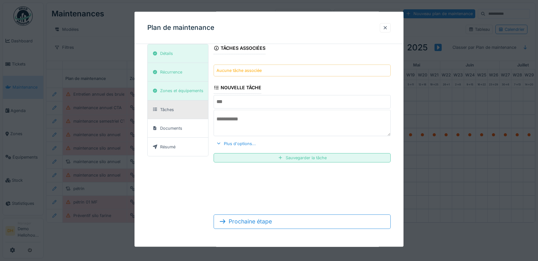
scroll to position [0, 0]
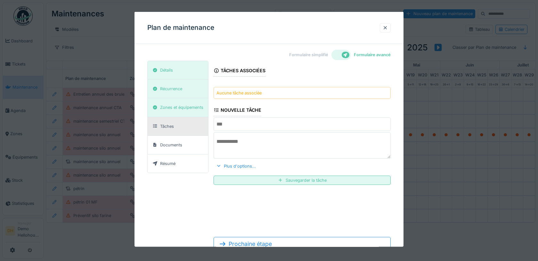
click at [236, 130] on div "Tâches associées Aucune tâche associée Nouvelle tâche Plus d'options... Sauvega…" at bounding box center [302, 125] width 177 height 129
click at [228, 126] on input "text" at bounding box center [302, 123] width 177 height 13
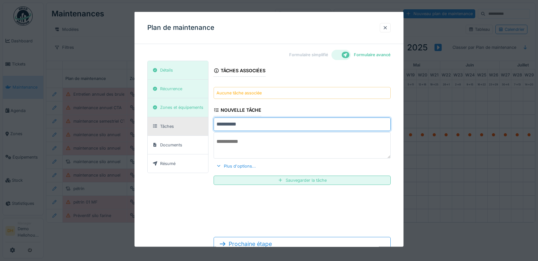
type input "**********"
click at [306, 103] on div "**********" at bounding box center [302, 125] width 177 height 129
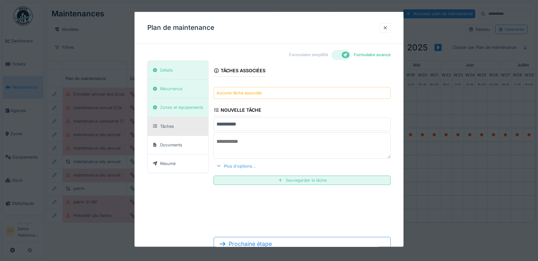
click at [240, 167] on div "Plus d'options..." at bounding box center [236, 165] width 45 height 9
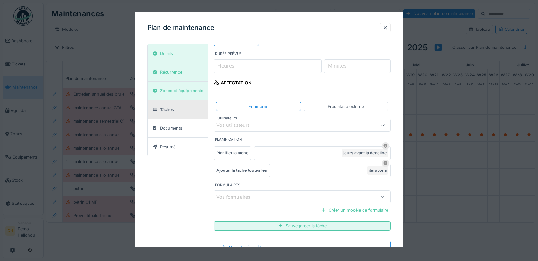
scroll to position [147, 0]
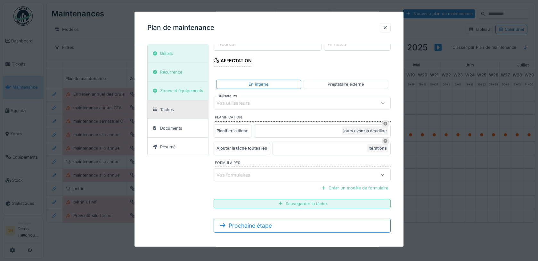
click at [328, 171] on div "Vos formulaires" at bounding box center [291, 174] width 149 height 7
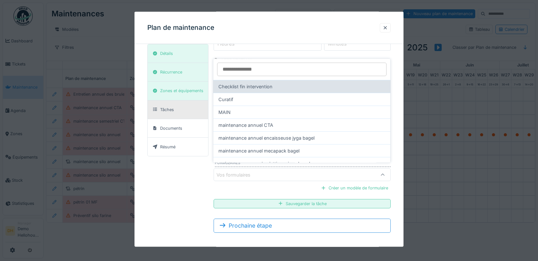
click at [277, 88] on div "Checklist fin intervention" at bounding box center [301, 86] width 177 height 13
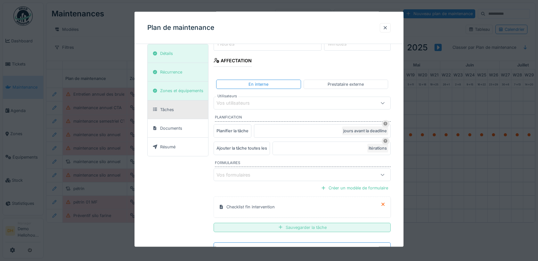
click at [293, 222] on div "Sauvegarder la tâche" at bounding box center [302, 226] width 177 height 9
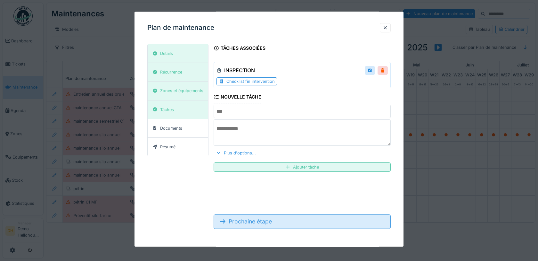
click at [272, 222] on div "Prochaine étape" at bounding box center [302, 221] width 177 height 14
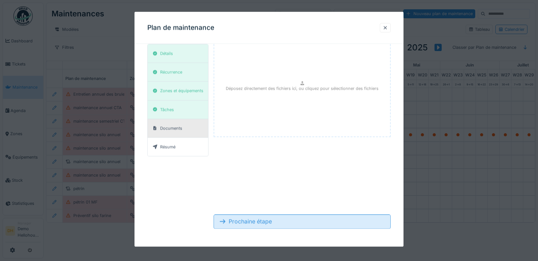
click at [272, 222] on div "Prochaine étape" at bounding box center [302, 221] width 177 height 14
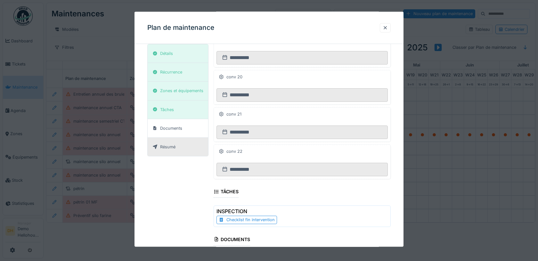
scroll to position [228, 0]
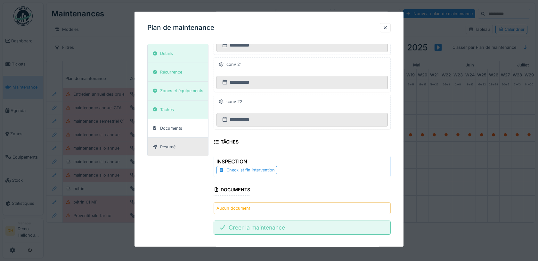
click at [283, 220] on div "Créer la maintenance" at bounding box center [302, 227] width 177 height 14
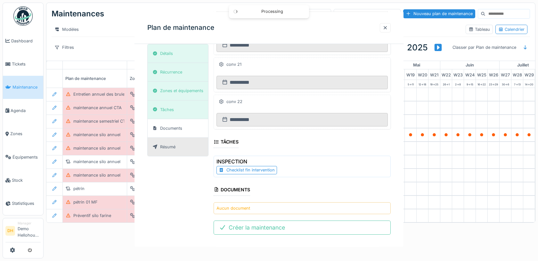
scroll to position [0, 0]
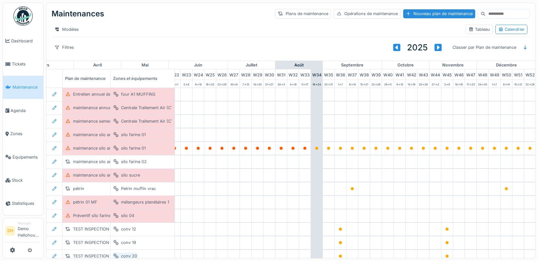
scroll to position [30, 272]
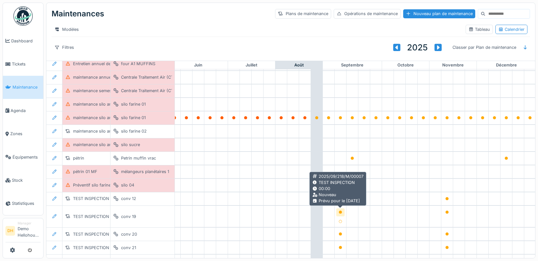
click at [339, 212] on icon at bounding box center [341, 211] width 4 height 3
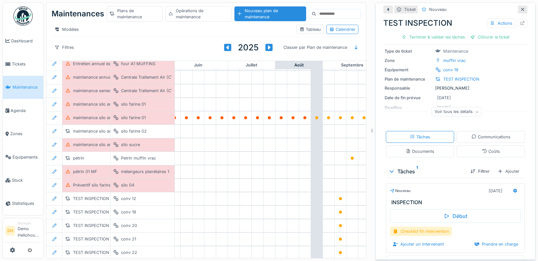
scroll to position [35, 0]
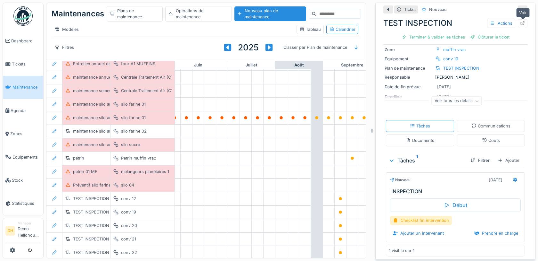
click at [522, 21] on icon at bounding box center [523, 23] width 4 height 4
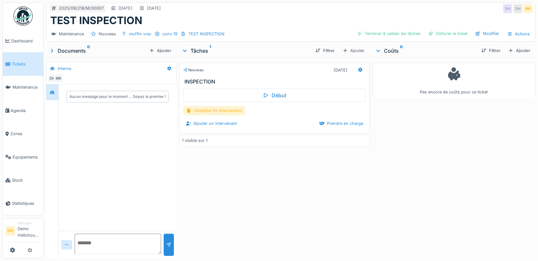
click at [231, 109] on div "Checklist fin intervention" at bounding box center [214, 110] width 62 height 9
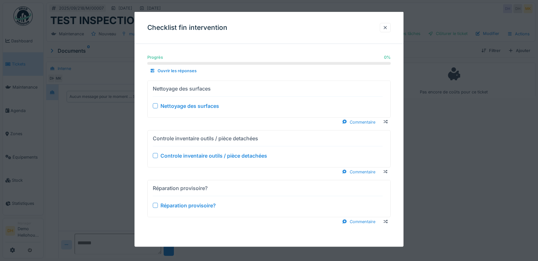
click at [155, 104] on div at bounding box center [155, 105] width 5 height 5
click at [155, 156] on div at bounding box center [155, 155] width 5 height 5
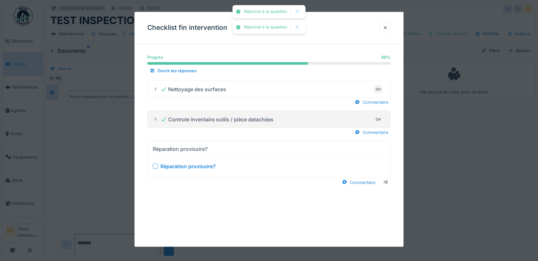
click at [156, 164] on div at bounding box center [155, 165] width 5 height 5
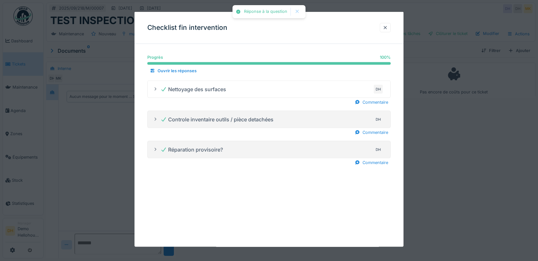
click at [154, 120] on icon at bounding box center [155, 119] width 5 height 4
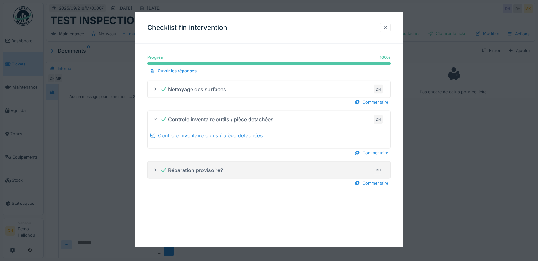
click at [383, 26] on div at bounding box center [385, 27] width 5 height 6
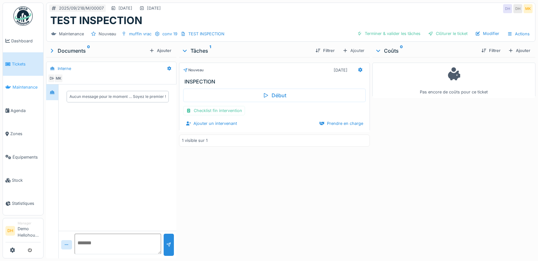
click at [23, 92] on link "Maintenance" at bounding box center [23, 87] width 40 height 23
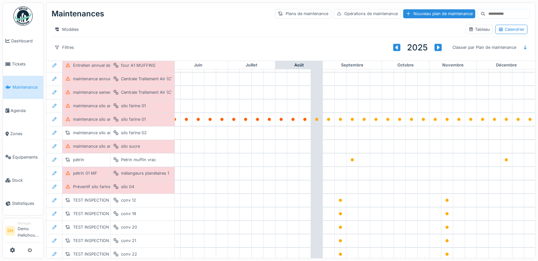
scroll to position [30, 272]
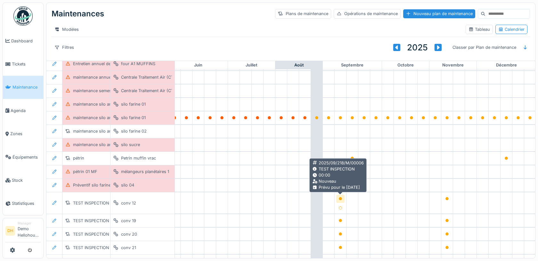
click at [341, 197] on icon at bounding box center [340, 198] width 3 height 3
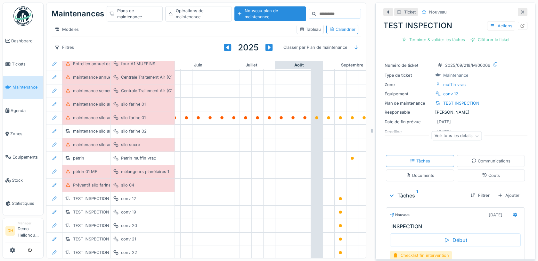
scroll to position [35, 0]
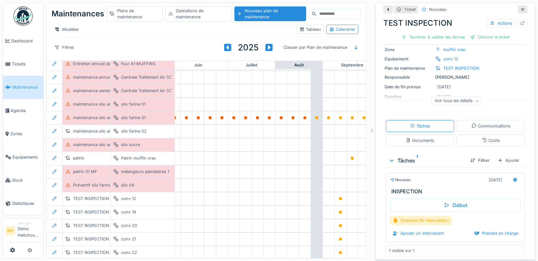
click at [446, 100] on div "Voir tous les détails" at bounding box center [457, 100] width 50 height 9
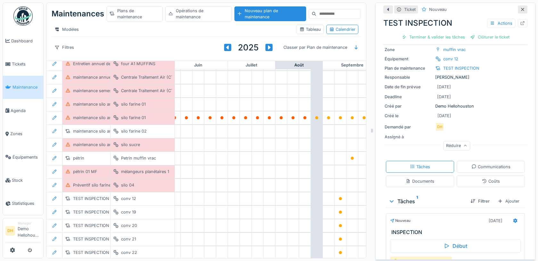
scroll to position [73, 0]
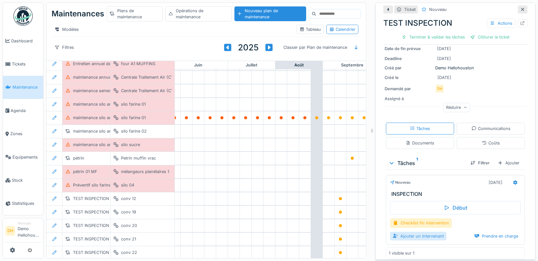
click at [427, 233] on div "Ajouter un intervenant" at bounding box center [418, 235] width 56 height 9
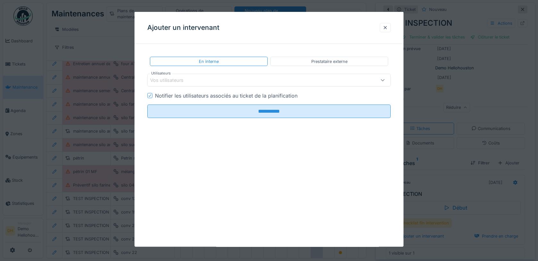
click at [212, 78] on div "Vos utilisateurs" at bounding box center [254, 80] width 209 height 7
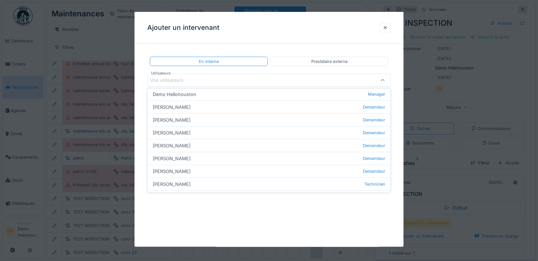
scroll to position [0, 0]
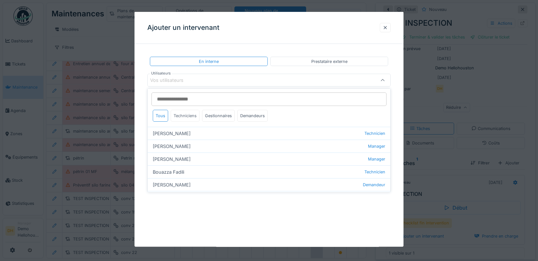
click at [189, 112] on div "Techniciens" at bounding box center [185, 116] width 29 height 12
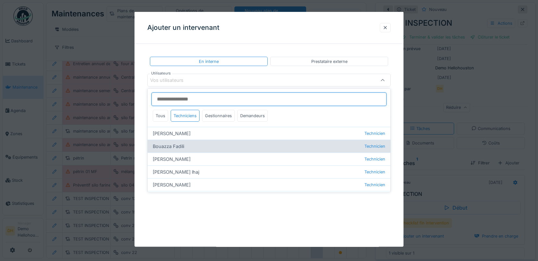
scroll to position [60, 0]
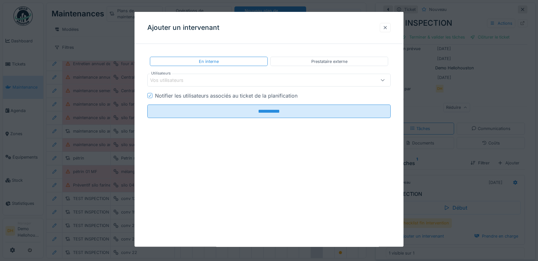
click at [387, 28] on div at bounding box center [385, 27] width 5 height 6
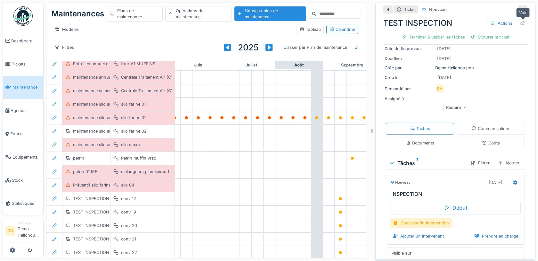
click at [526, 22] on icon at bounding box center [523, 23] width 5 height 4
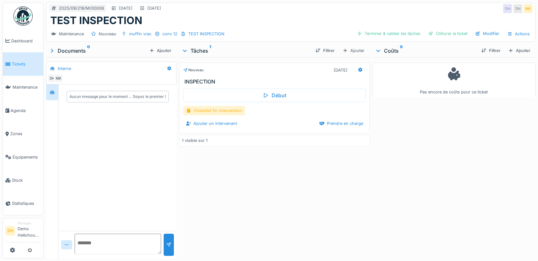
click at [221, 109] on div "Checklist fin intervention" at bounding box center [214, 110] width 62 height 9
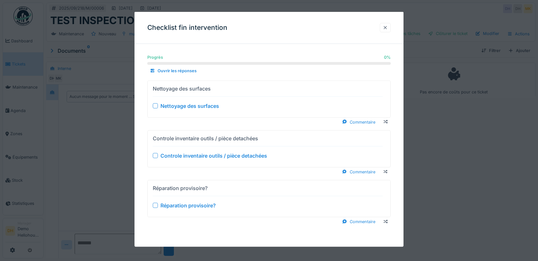
click at [387, 24] on div at bounding box center [385, 27] width 11 height 9
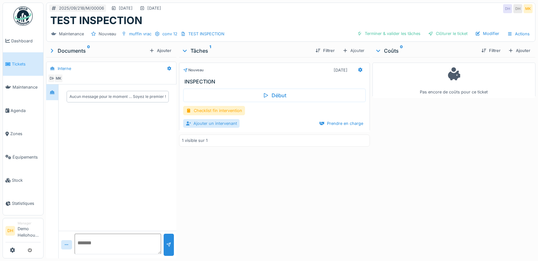
click at [222, 121] on div "Ajouter un intervenant" at bounding box center [211, 123] width 56 height 9
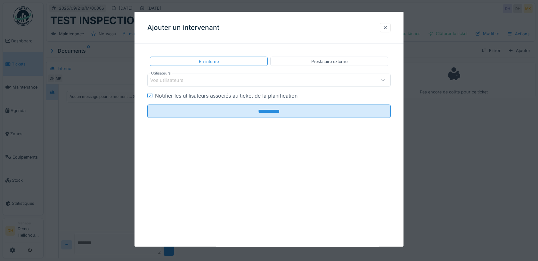
click at [188, 79] on div "Vos utilisateurs" at bounding box center [171, 80] width 42 height 7
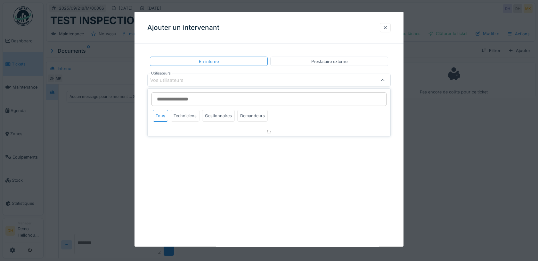
click at [183, 119] on div "Techniciens" at bounding box center [185, 116] width 29 height 12
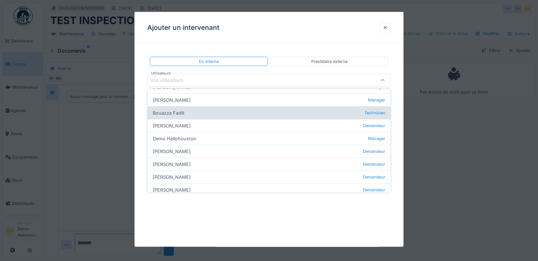
scroll to position [67, 0]
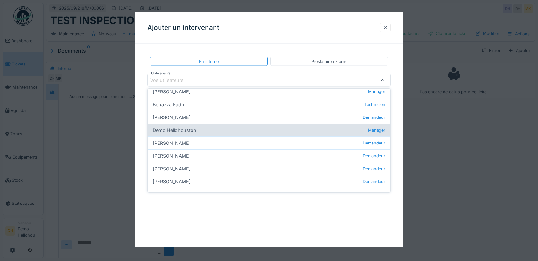
click at [233, 126] on div "Demo Hellohouston Manager" at bounding box center [269, 129] width 243 height 13
type input "*****"
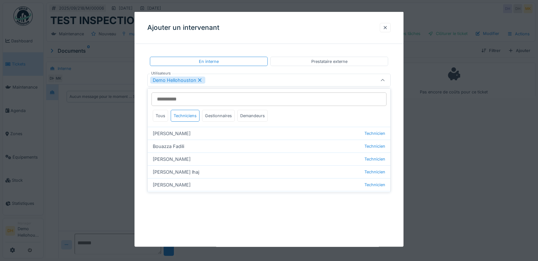
click at [295, 19] on div "Ajouter un intervenant" at bounding box center [269, 28] width 269 height 32
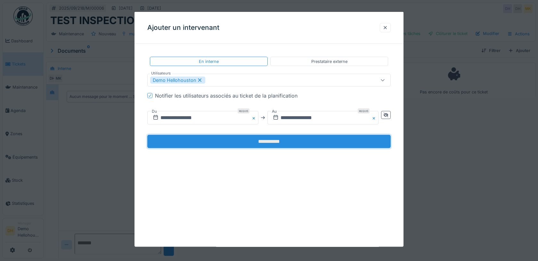
click at [271, 141] on input "**********" at bounding box center [269, 141] width 244 height 13
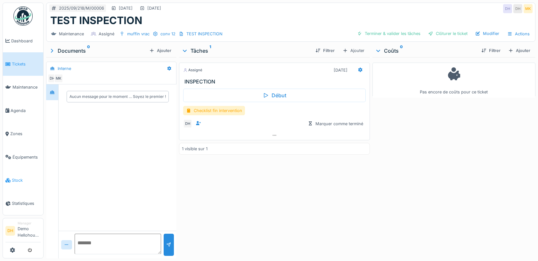
click at [20, 179] on span "Stock" at bounding box center [26, 180] width 29 height 6
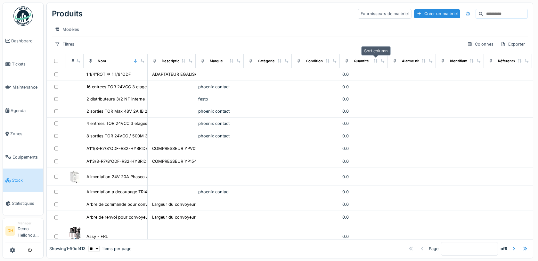
click at [377, 59] on icon at bounding box center [376, 61] width 4 height 4
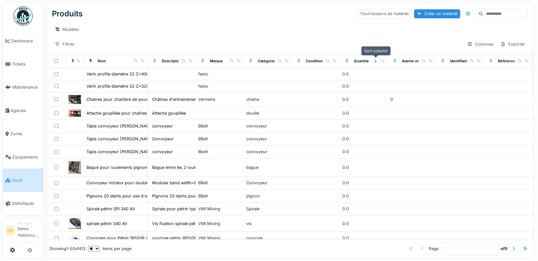
click at [378, 60] on icon at bounding box center [376, 61] width 4 height 4
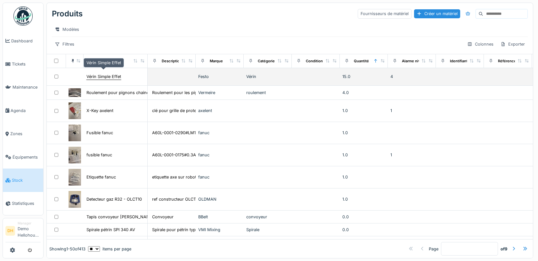
click at [108, 74] on div "Vérin Simple Effet" at bounding box center [104, 76] width 35 height 6
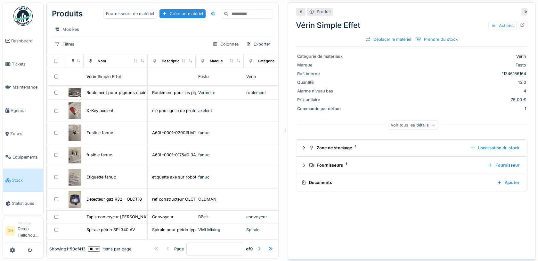
drag, startPoint x: 372, startPoint y: 130, endPoint x: 285, endPoint y: 130, distance: 87.5
click at [285, 130] on icon at bounding box center [285, 130] width 6 height 4
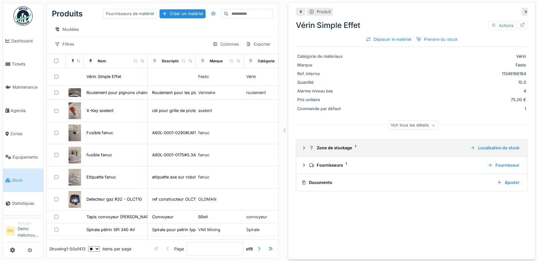
click at [352, 150] on div "Zone de stockage 1" at bounding box center [387, 148] width 156 height 6
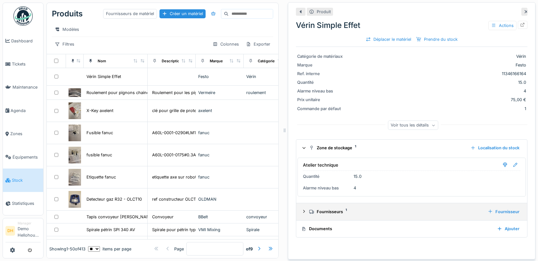
click at [335, 209] on div "Fournisseurs 1" at bounding box center [396, 211] width 174 height 6
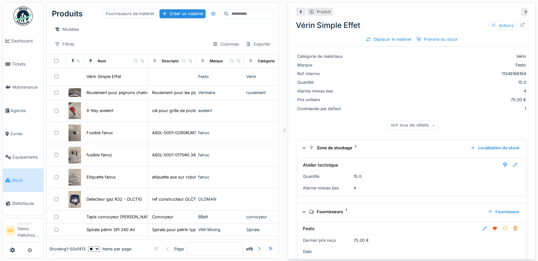
scroll to position [40, 0]
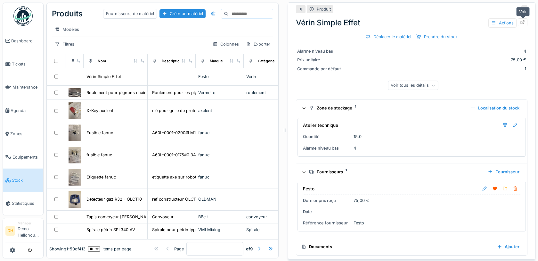
click at [521, 22] on icon at bounding box center [523, 22] width 4 height 4
click at [31, 250] on icon "submit" at bounding box center [30, 250] width 4 height 4
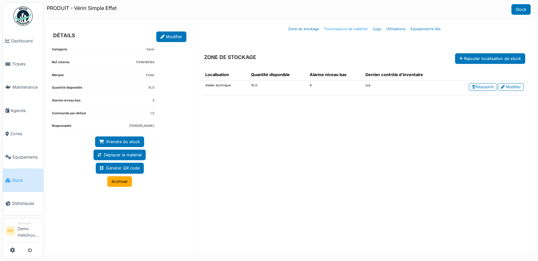
drag, startPoint x: 153, startPoint y: 108, endPoint x: 335, endPoint y: 28, distance: 198.7
click at [335, 28] on link "Fournisseurs de matériel" at bounding box center [346, 28] width 48 height 15
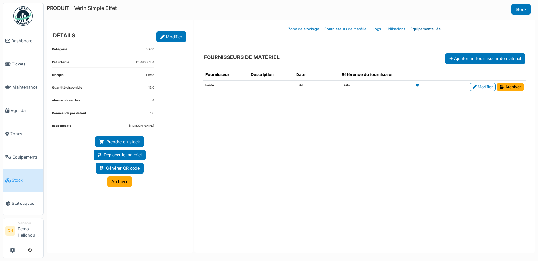
click at [430, 27] on link "Equipements liés" at bounding box center [425, 28] width 35 height 15
select select "***"
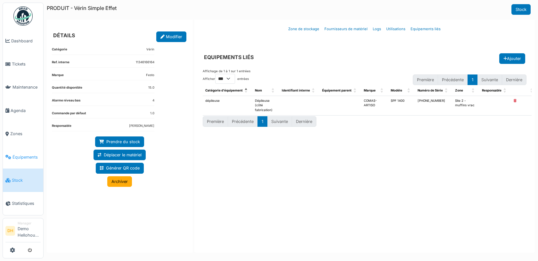
drag, startPoint x: 335, startPoint y: 28, endPoint x: 30, endPoint y: 153, distance: 328.6
click at [30, 153] on link "Équipements" at bounding box center [23, 156] width 40 height 23
drag, startPoint x: 30, startPoint y: 153, endPoint x: 27, endPoint y: 155, distance: 4.2
click at [27, 155] on span "Équipements" at bounding box center [27, 157] width 28 height 6
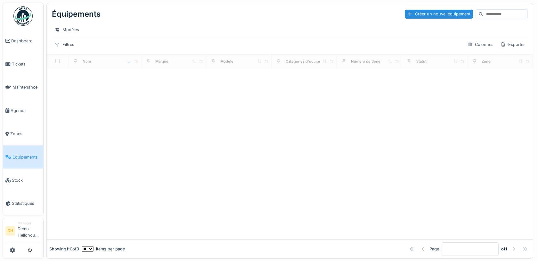
click at [18, 181] on div at bounding box center [269, 130] width 538 height 261
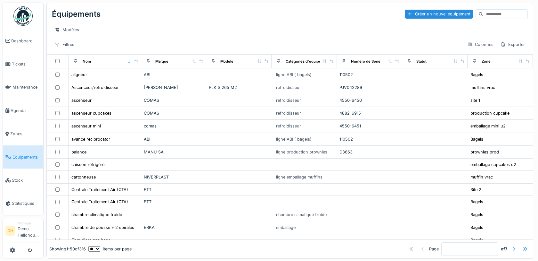
click at [19, 180] on span "Stock" at bounding box center [26, 180] width 29 height 6
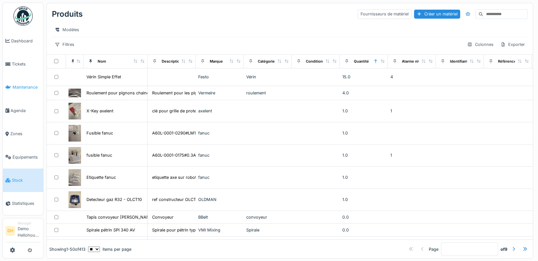
drag, startPoint x: 0, startPoint y: 0, endPoint x: 25, endPoint y: 85, distance: 88.3
click at [25, 85] on span "Maintenance" at bounding box center [27, 87] width 28 height 6
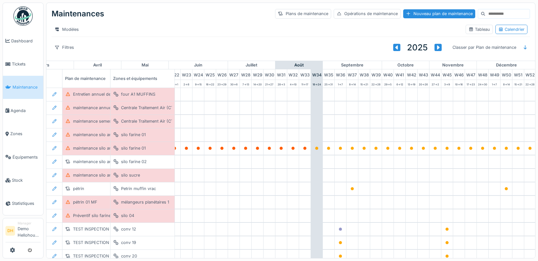
scroll to position [30, 272]
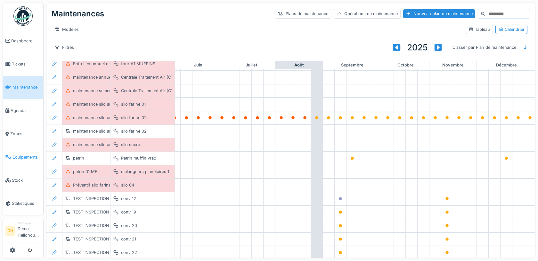
click at [37, 153] on link "Équipements" at bounding box center [23, 156] width 40 height 23
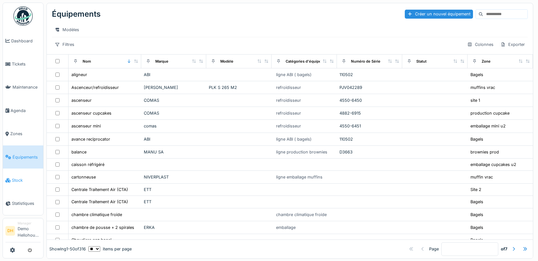
click at [18, 183] on span "Stock" at bounding box center [26, 180] width 29 height 6
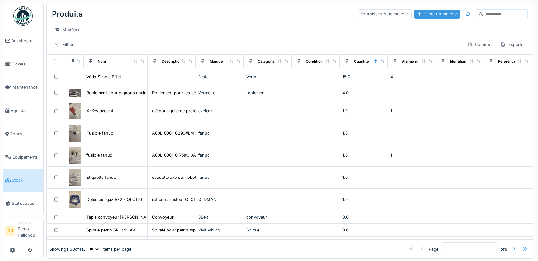
click at [444, 14] on div "Créer un matériel" at bounding box center [437, 14] width 46 height 9
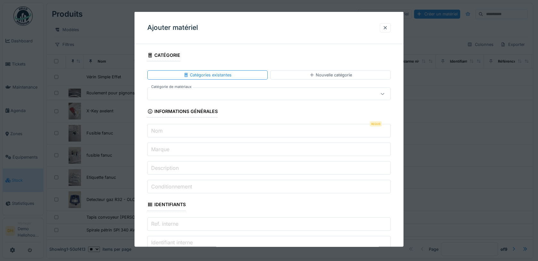
click at [196, 133] on input "Nom" at bounding box center [269, 130] width 244 height 13
click at [387, 28] on div at bounding box center [385, 27] width 5 height 6
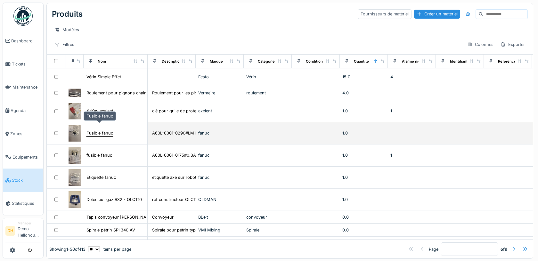
click at [100, 130] on div "Fusible fanuc" at bounding box center [100, 133] width 27 height 6
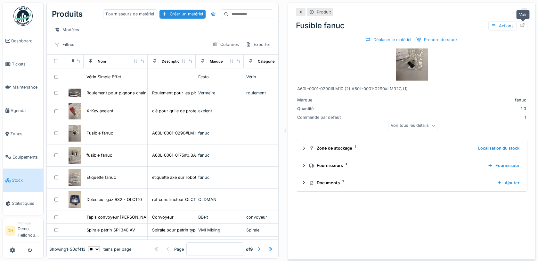
click at [523, 27] on div at bounding box center [523, 25] width 5 height 6
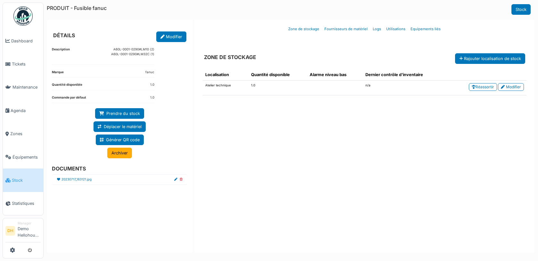
click at [20, 186] on link "Stock" at bounding box center [23, 179] width 40 height 23
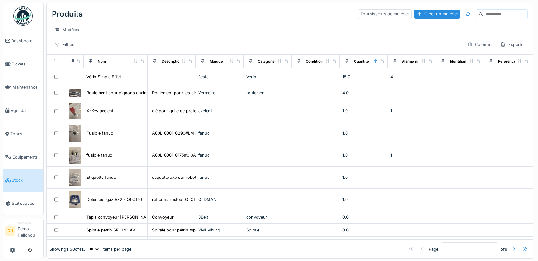
click at [485, 15] on input at bounding box center [506, 14] width 44 height 9
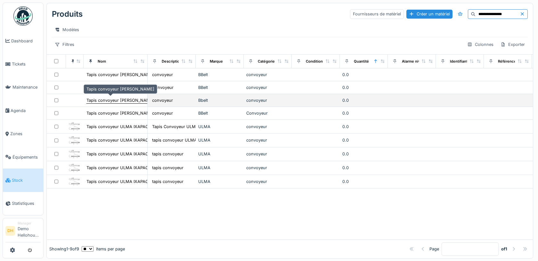
type input "**********"
click at [116, 99] on div "Tapis convoyeur [PERSON_NAME]" at bounding box center [121, 100] width 68 height 6
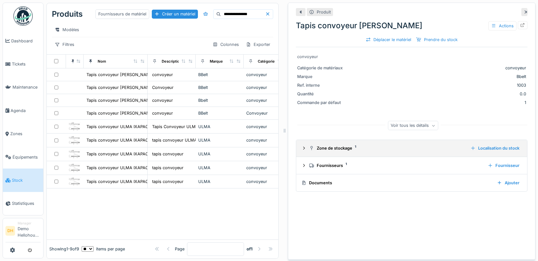
click at [336, 149] on div "Zone de stockage 1" at bounding box center [387, 148] width 156 height 6
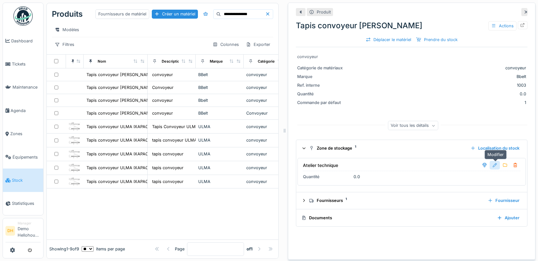
click at [496, 163] on div at bounding box center [495, 165] width 5 height 6
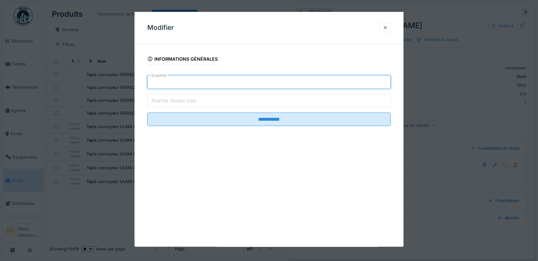
drag, startPoint x: 173, startPoint y: 82, endPoint x: 131, endPoint y: 82, distance: 42.3
click at [131, 82] on div "**********" at bounding box center [291, 130] width 495 height 261
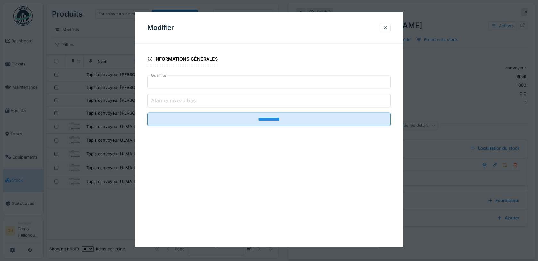
click at [386, 28] on div at bounding box center [385, 27] width 5 height 6
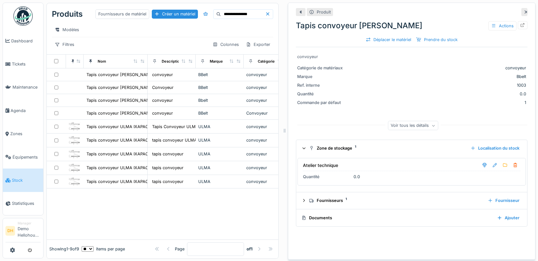
click at [524, 11] on icon at bounding box center [526, 12] width 5 height 4
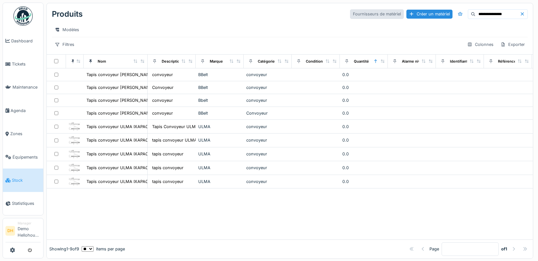
click at [380, 14] on div "Fournisseurs de matériel" at bounding box center [377, 13] width 54 height 9
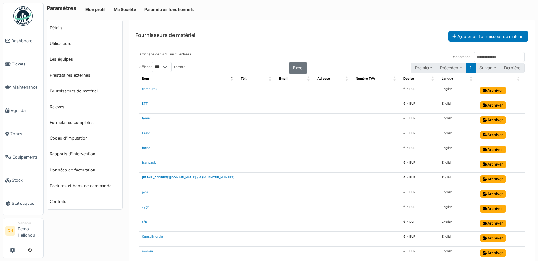
select select "***"
click at [16, 176] on link "Stock" at bounding box center [23, 179] width 40 height 23
